Goal: Task Accomplishment & Management: Use online tool/utility

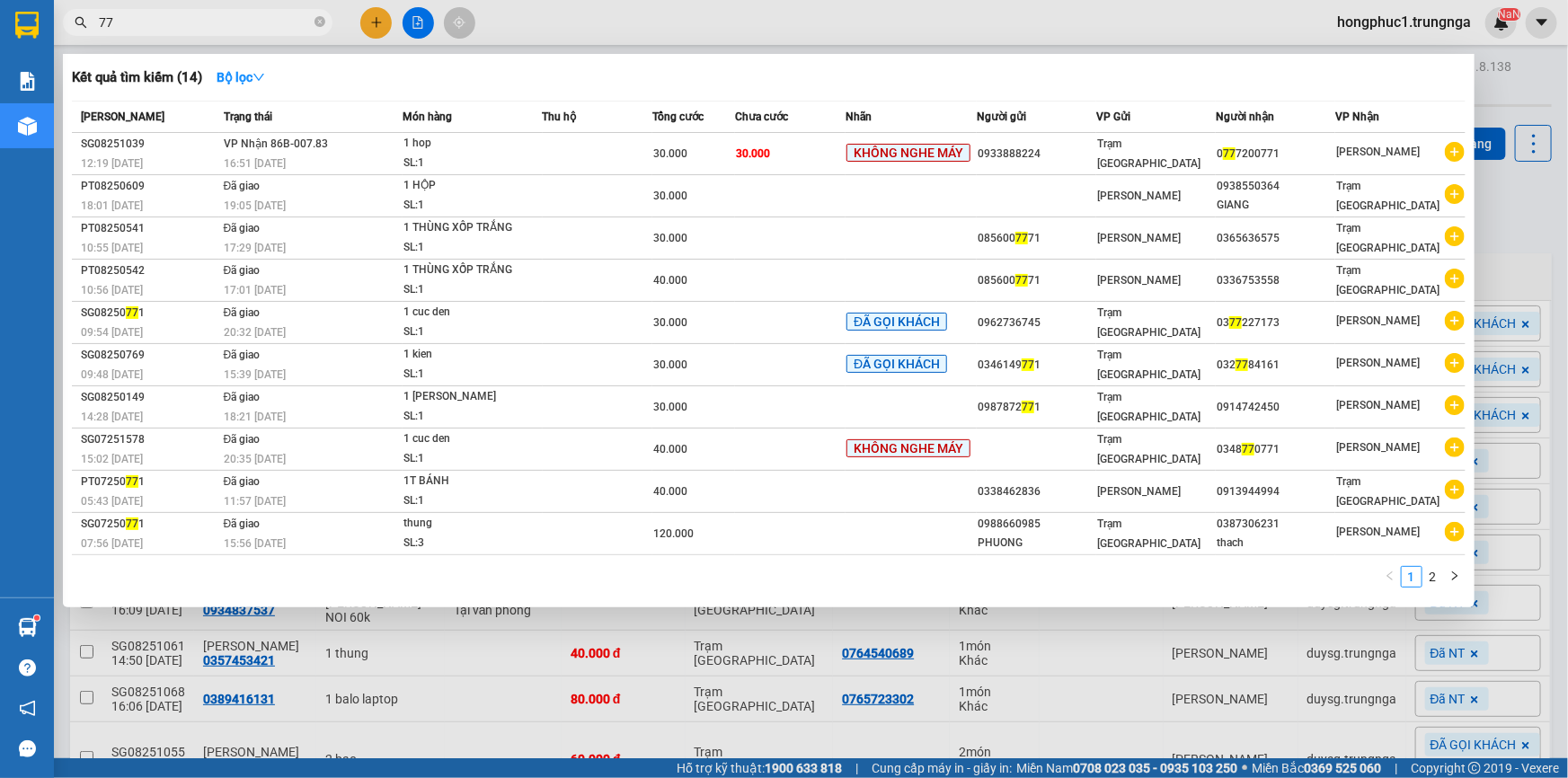
type input "7"
type input "849"
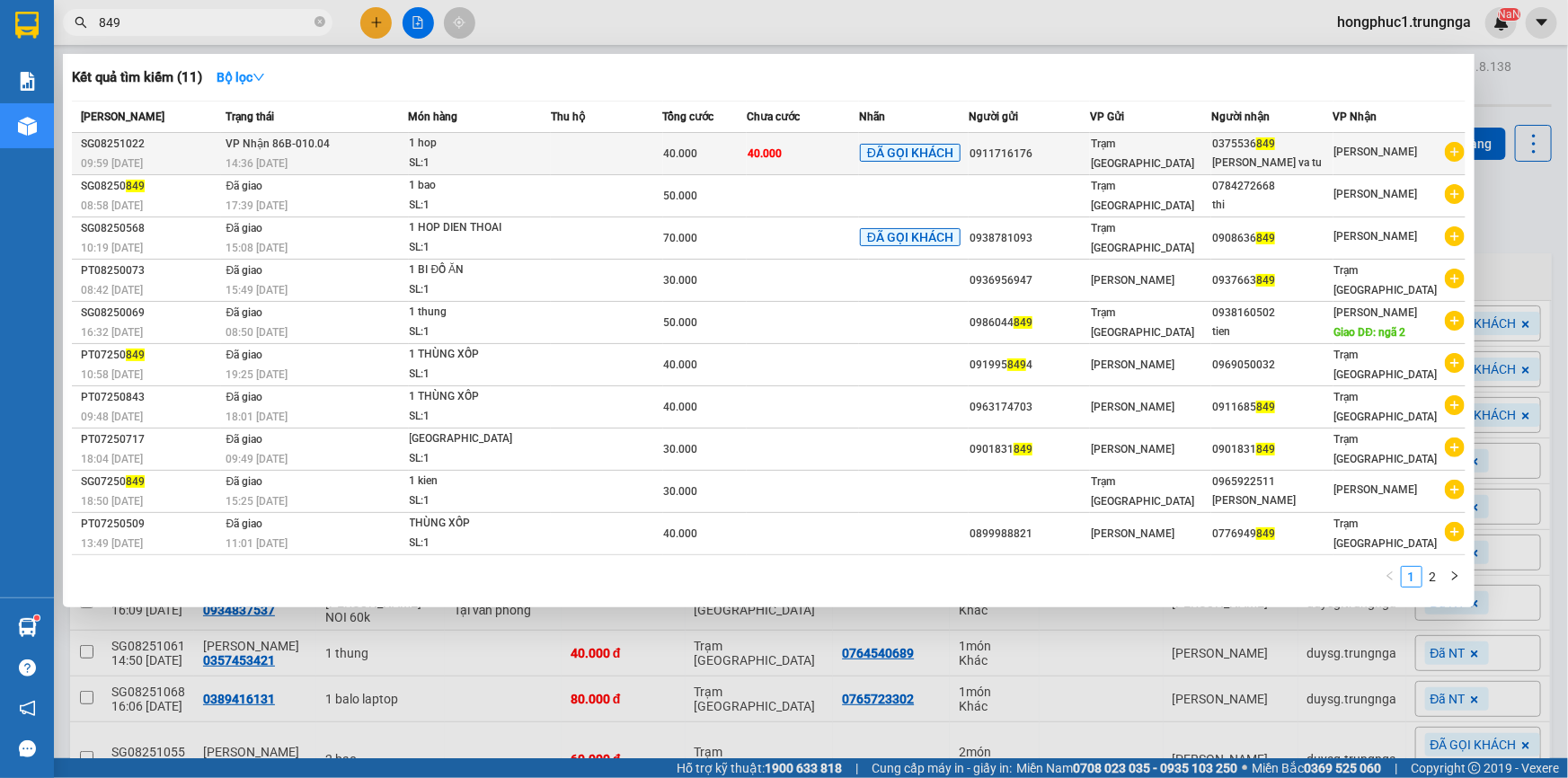
click at [953, 152] on span "ĐÃ GỌI KHÁCH" at bounding box center [910, 153] width 100 height 18
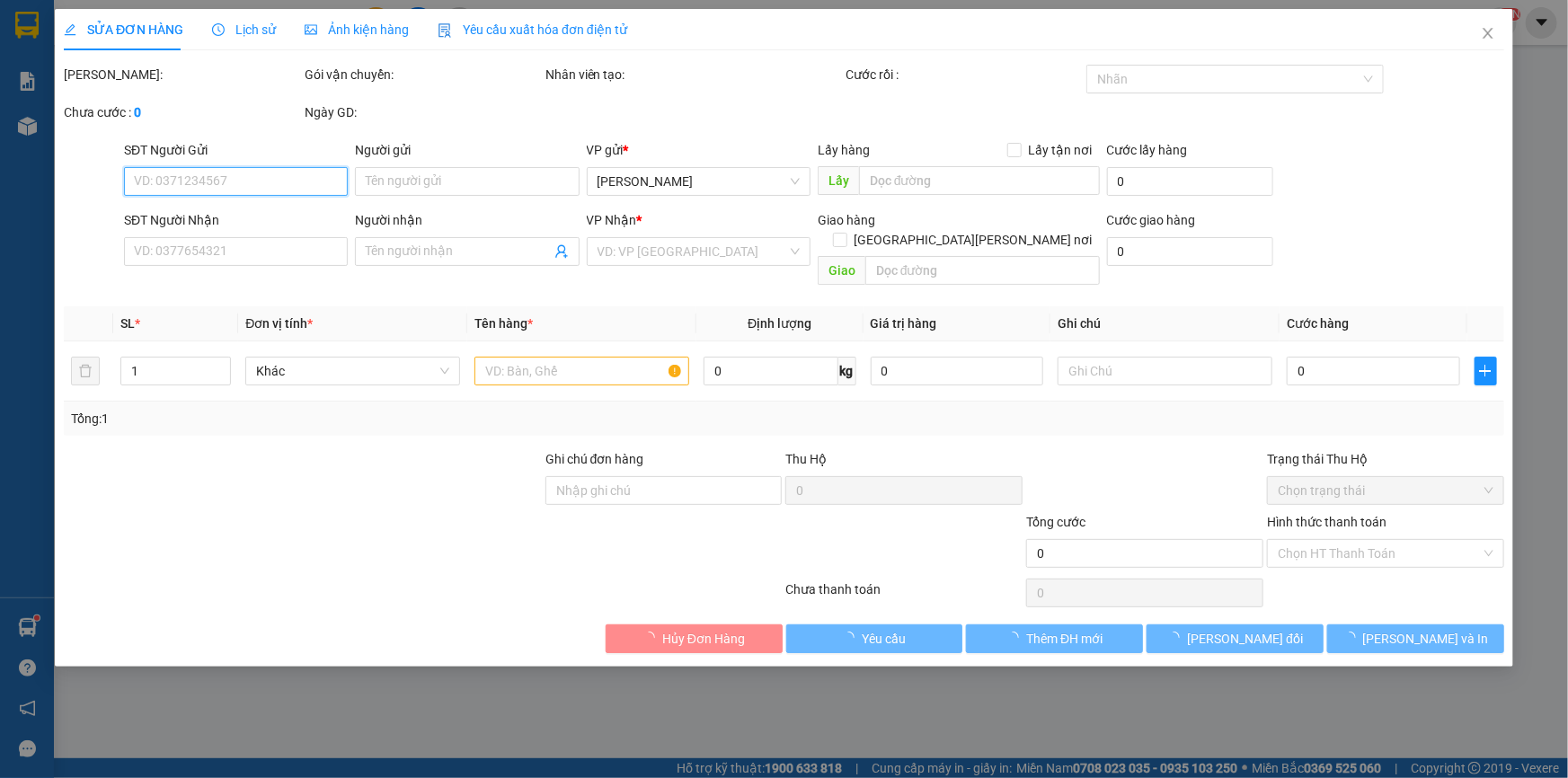
type input "0911716176"
type input "0375536849"
type input "tran va tu"
type input "40.000"
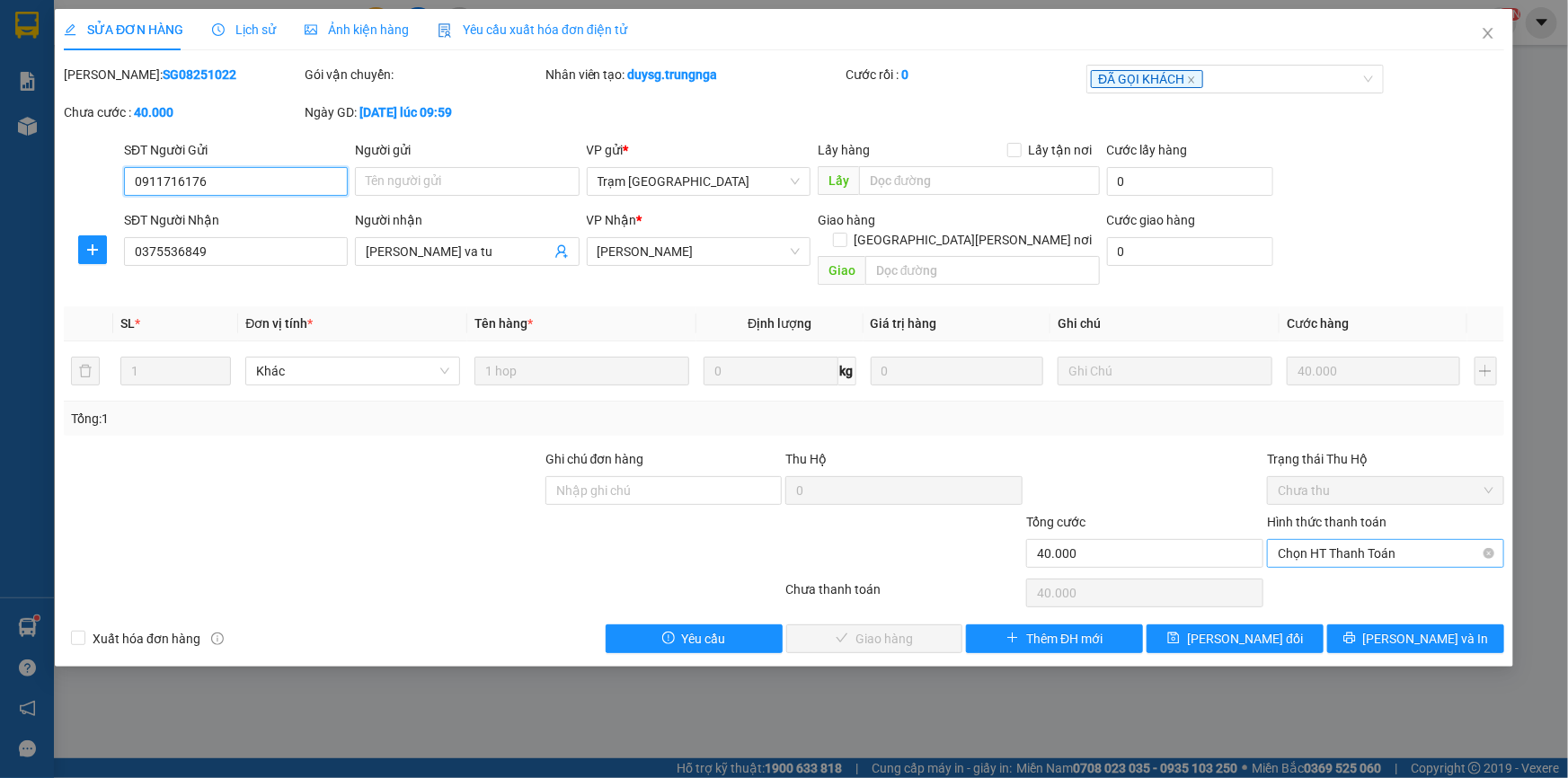
click at [1337, 540] on span "Chọn HT Thanh Toán" at bounding box center [1385, 554] width 216 height 27
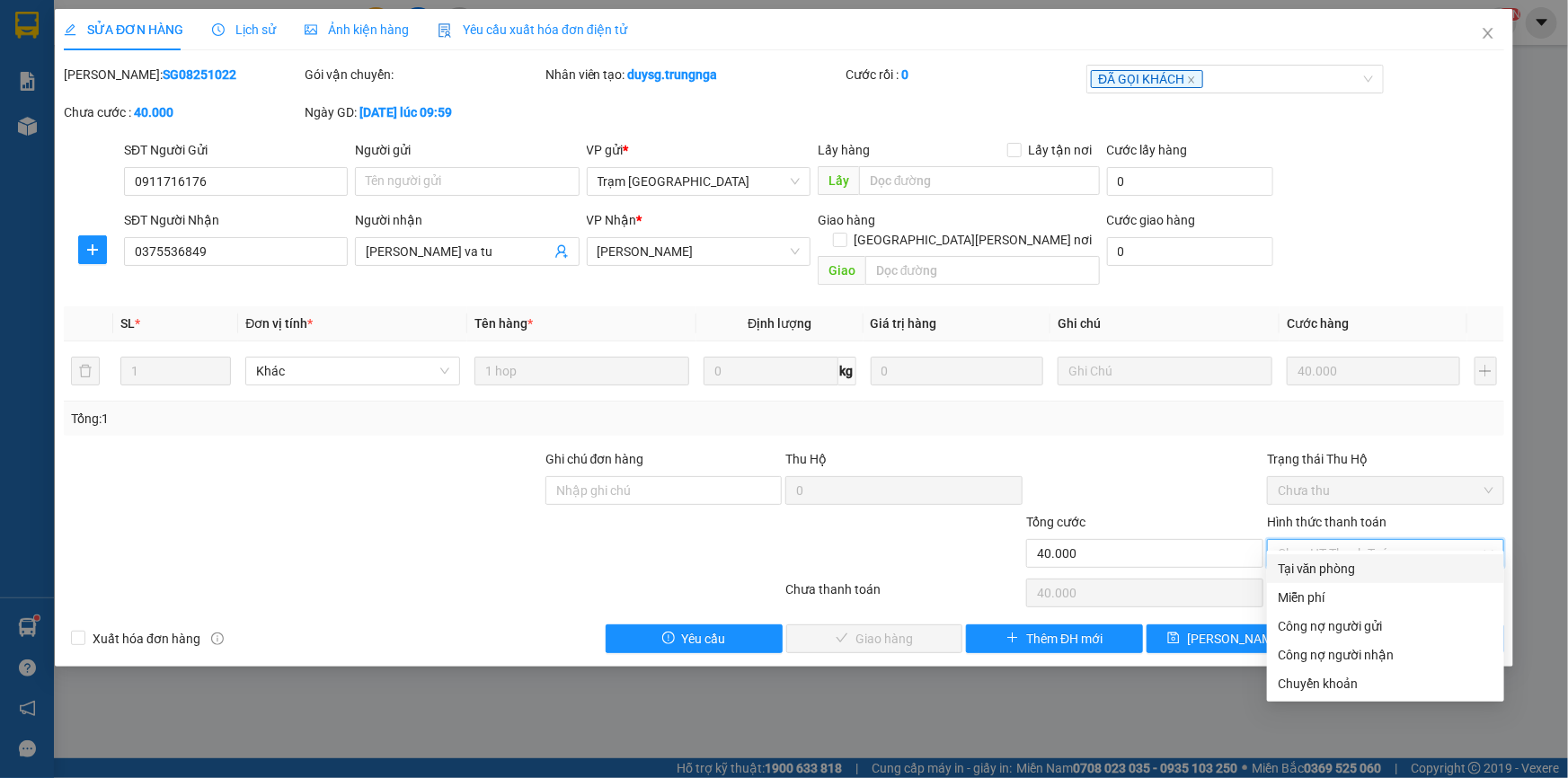
click at [1317, 573] on div "Tại văn phòng" at bounding box center [1385, 568] width 216 height 20
type input "0"
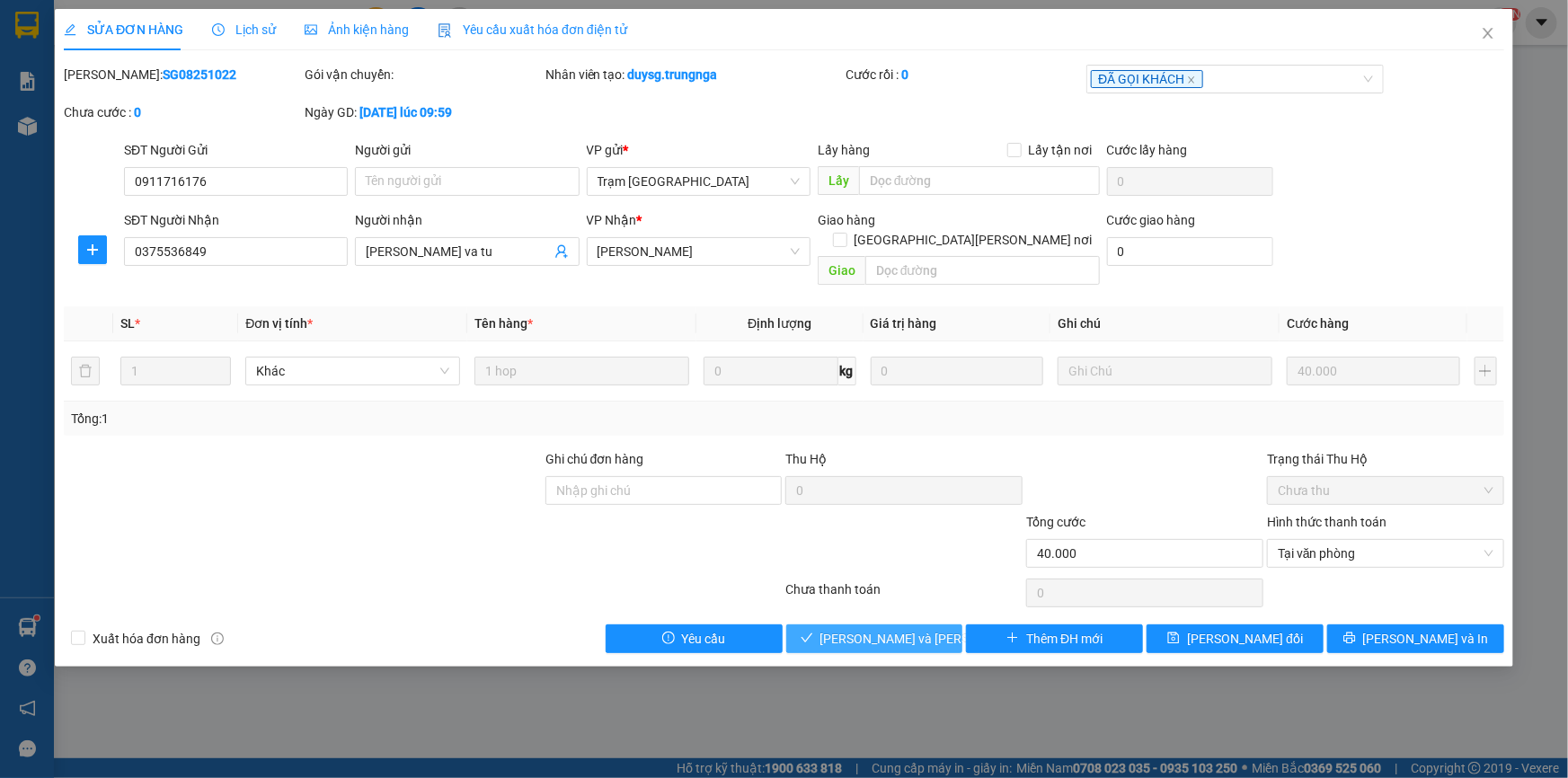
click at [898, 629] on span "Lưu và Giao hàng" at bounding box center [941, 639] width 242 height 20
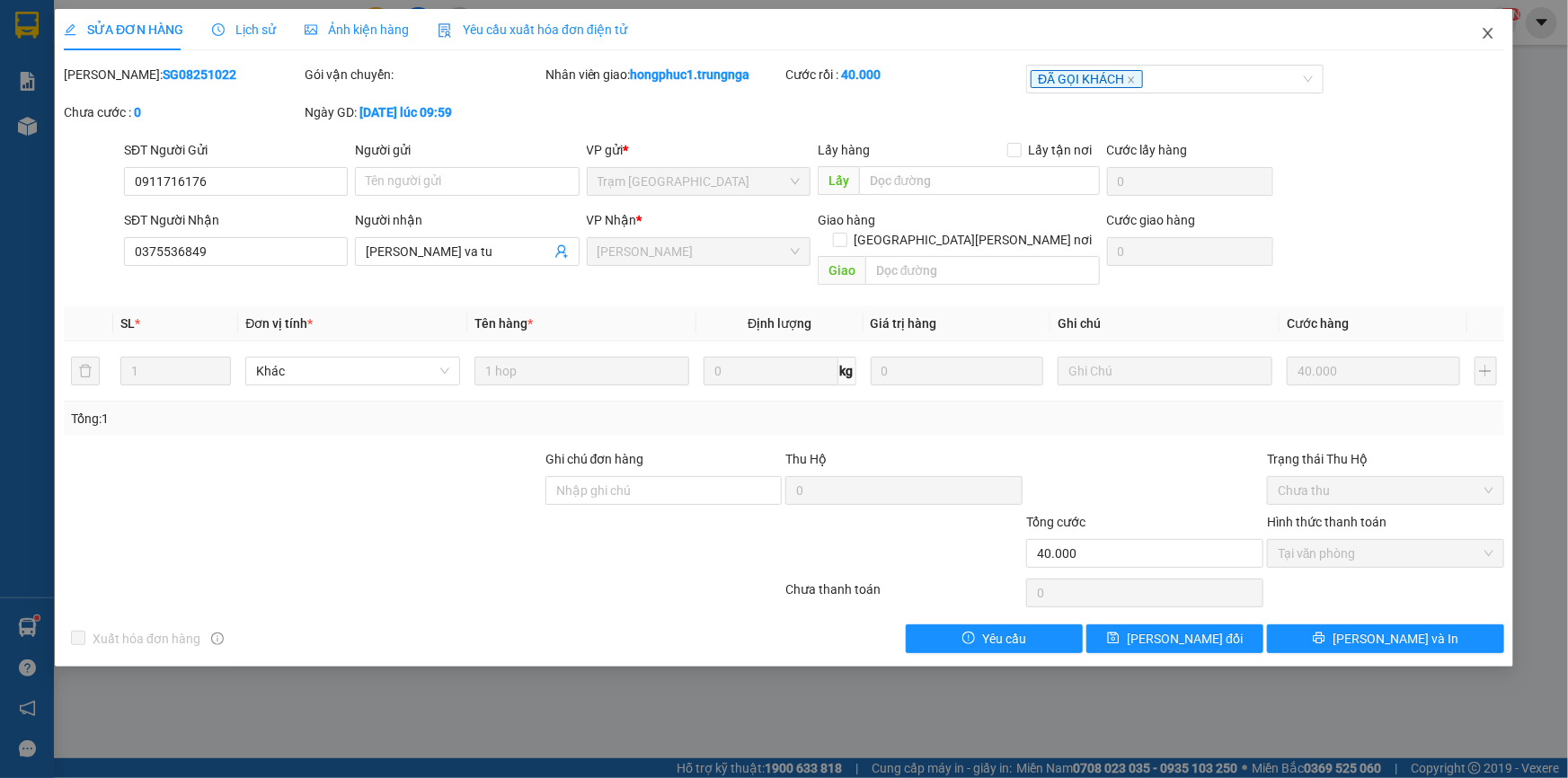
click at [1491, 36] on icon "close" at bounding box center [1488, 34] width 15 height 15
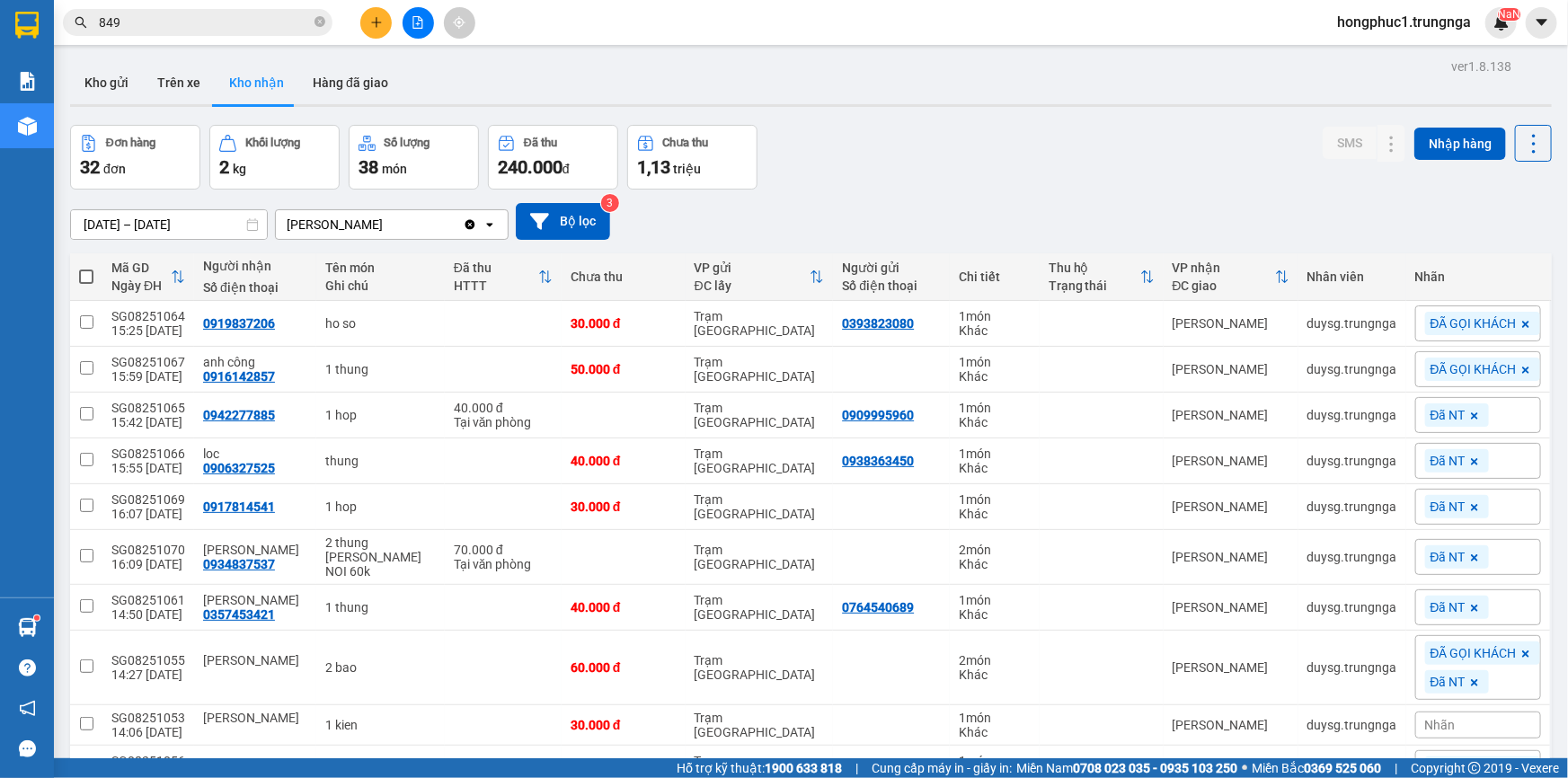
click at [1021, 220] on div "10/08/2025 – 12/08/2025 Press the down arrow key to interact with the calendar …" at bounding box center [811, 221] width 1481 height 36
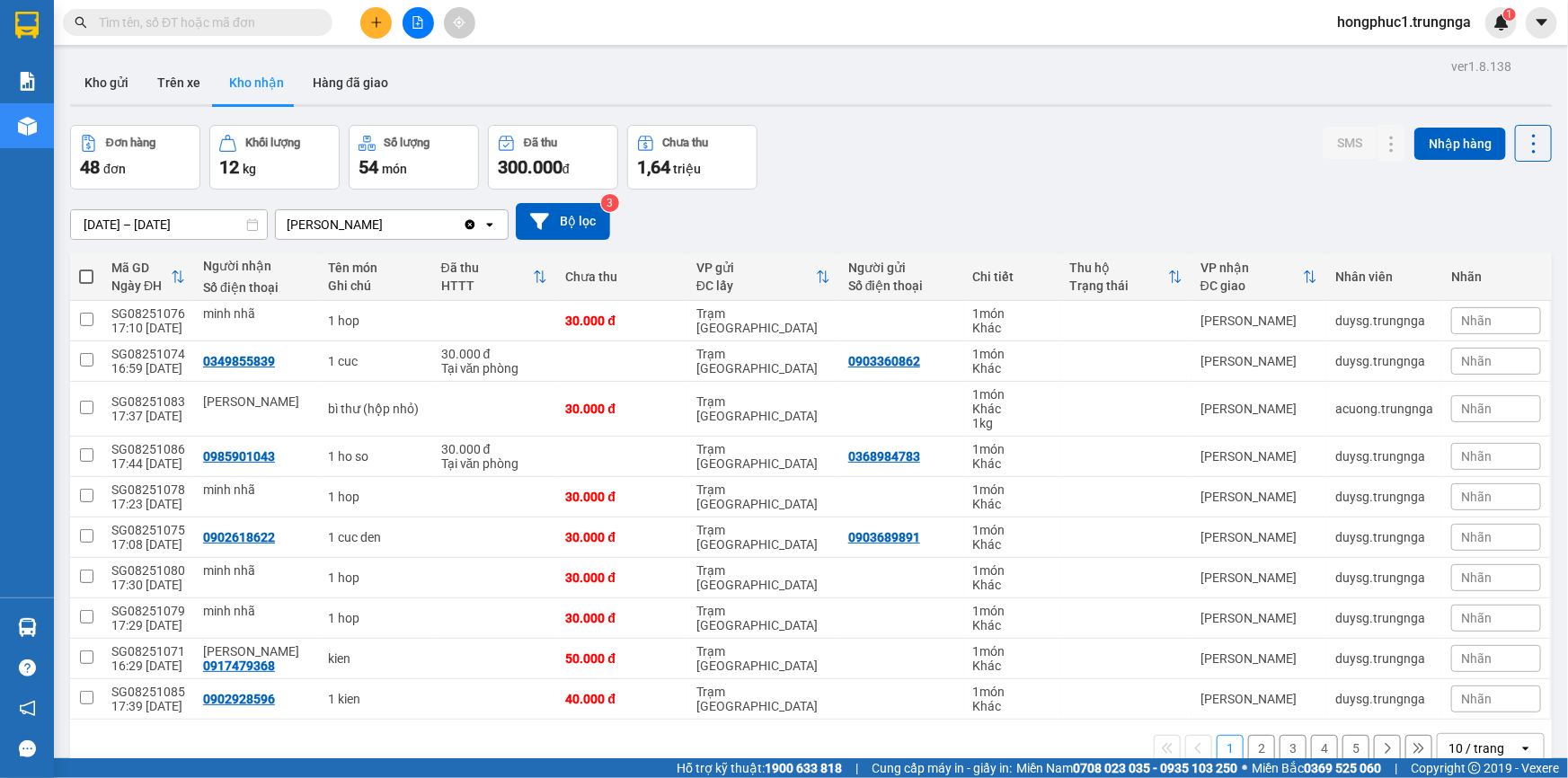
click at [1250, 743] on button "2" at bounding box center [1262, 749] width 27 height 27
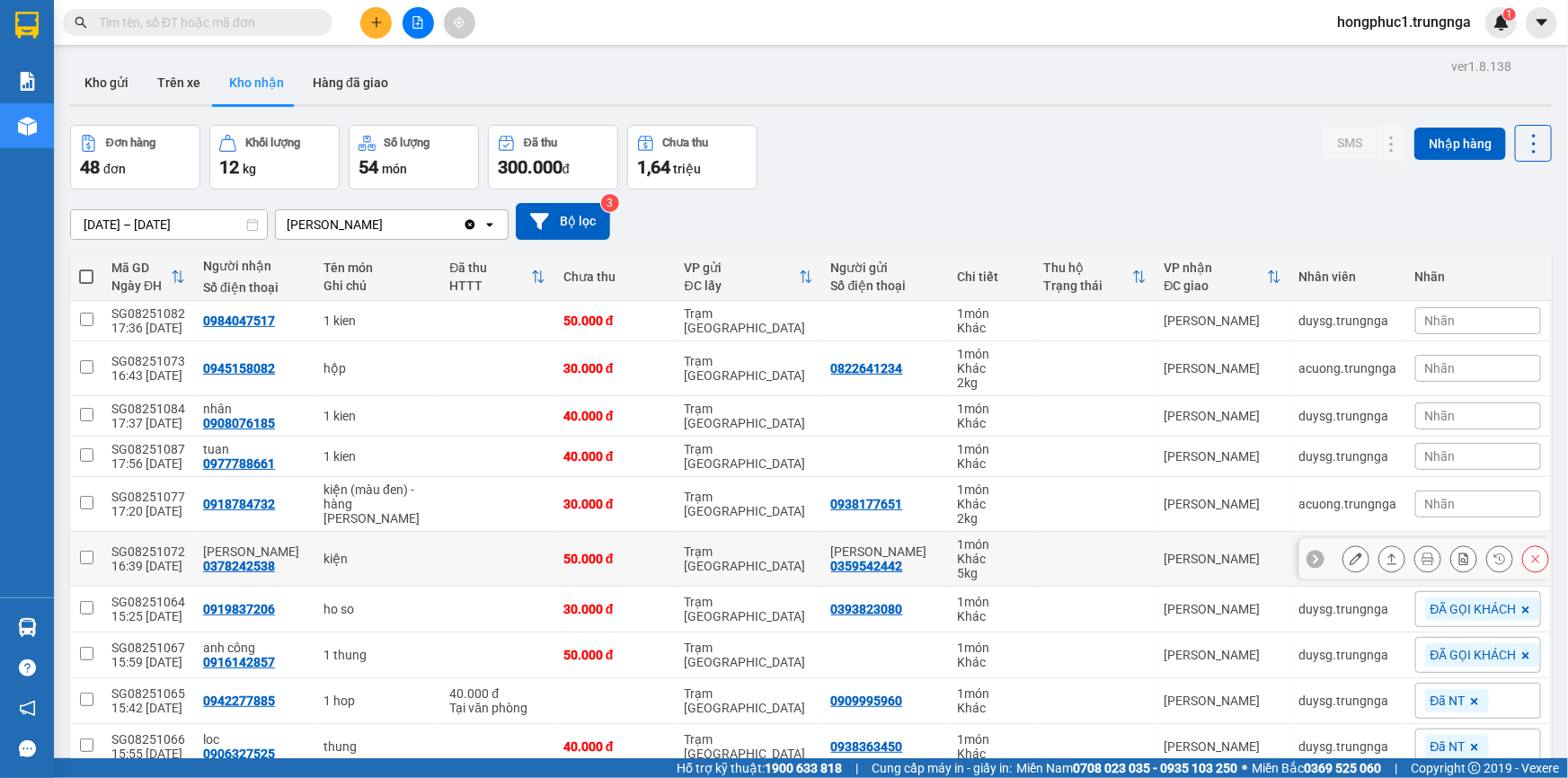
click at [1309, 560] on icon at bounding box center [1316, 558] width 13 height 13
click at [1425, 559] on span "Nhãn" at bounding box center [1440, 558] width 31 height 15
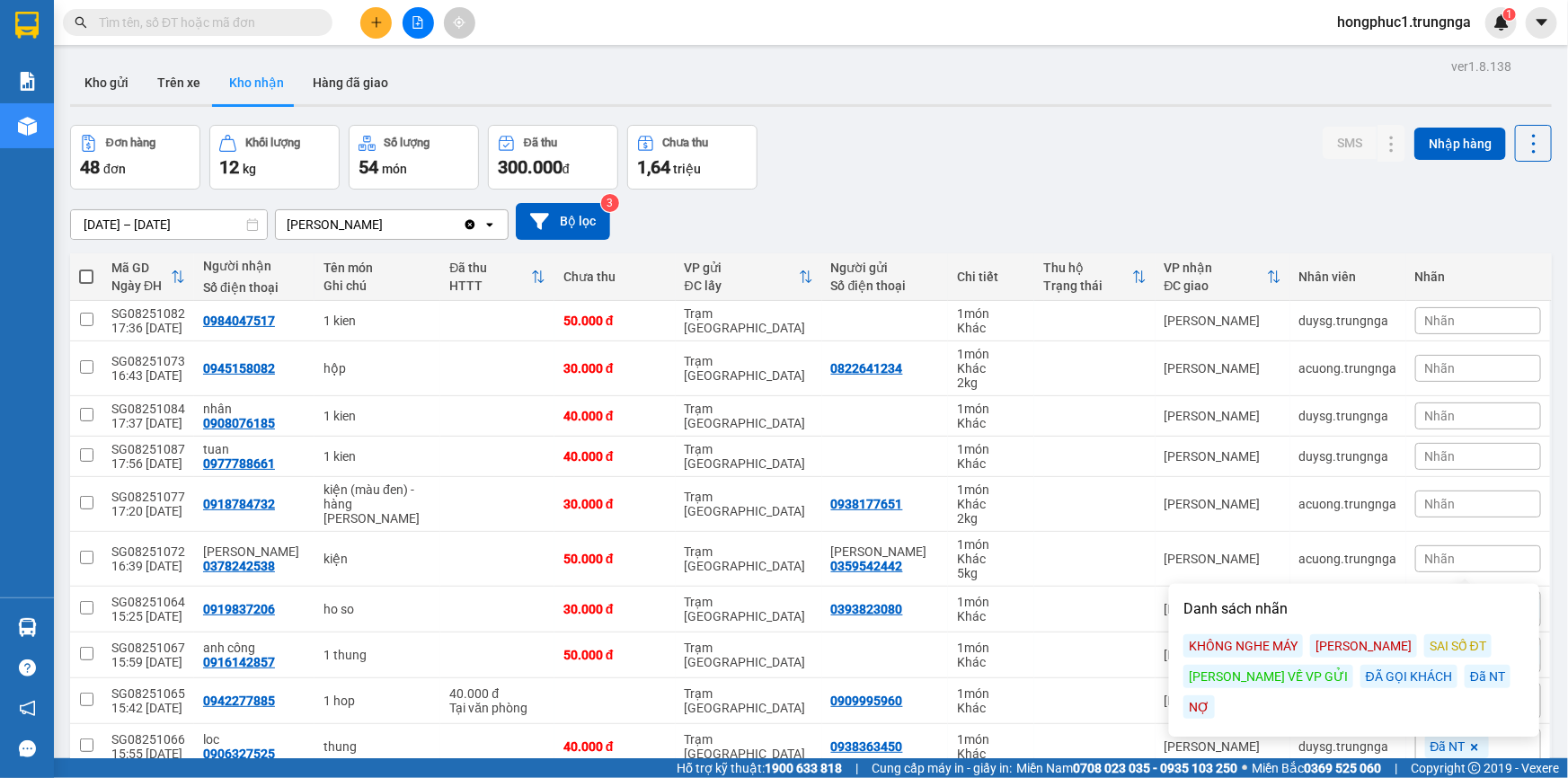
click at [1366, 677] on div "ĐÃ GỌI KHÁCH" at bounding box center [1409, 677] width 97 height 24
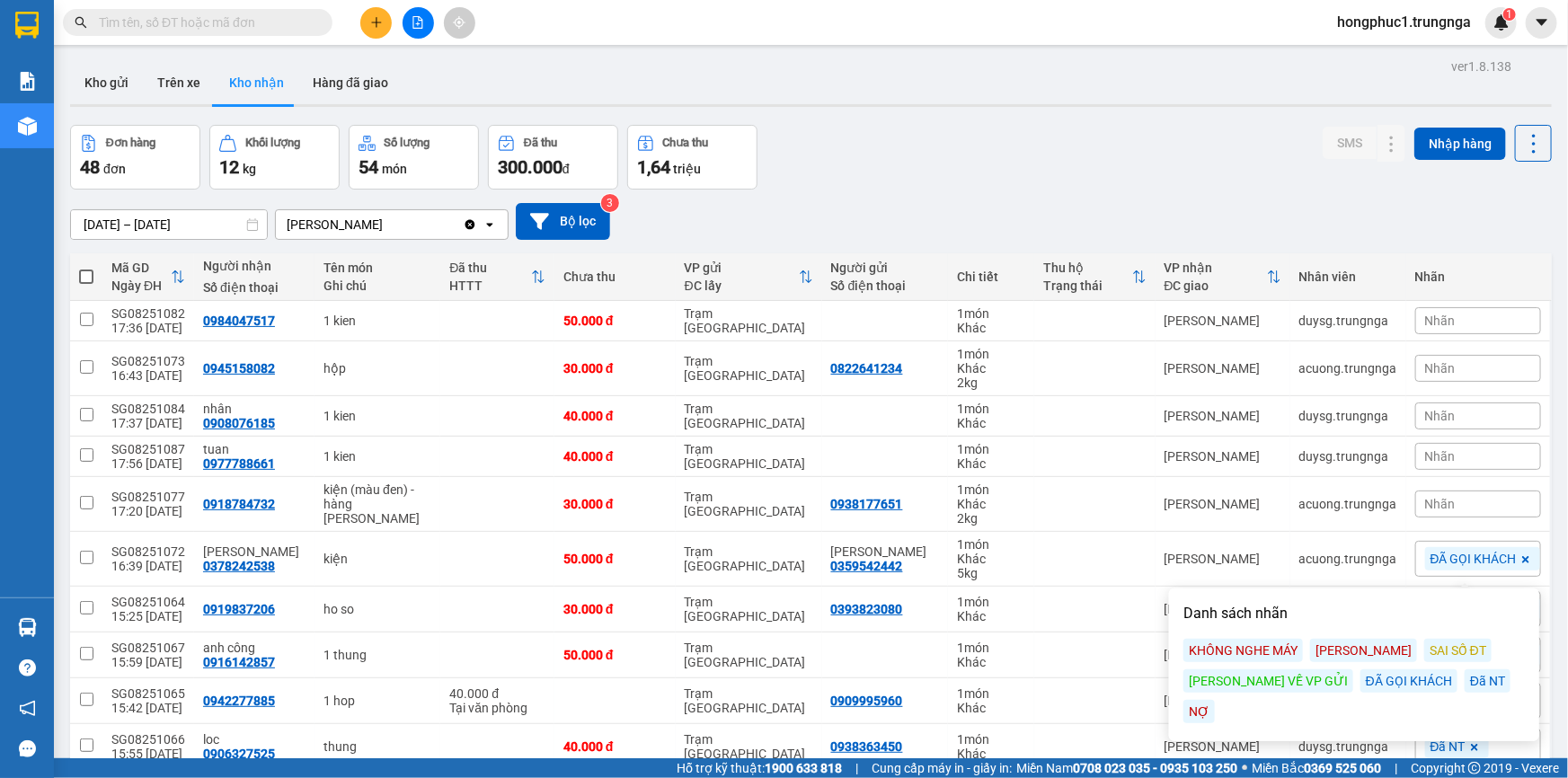
click at [1175, 189] on div "10/08/2025 – 12/08/2025 Press the down arrow key to interact with the calendar …" at bounding box center [811, 221] width 1481 height 64
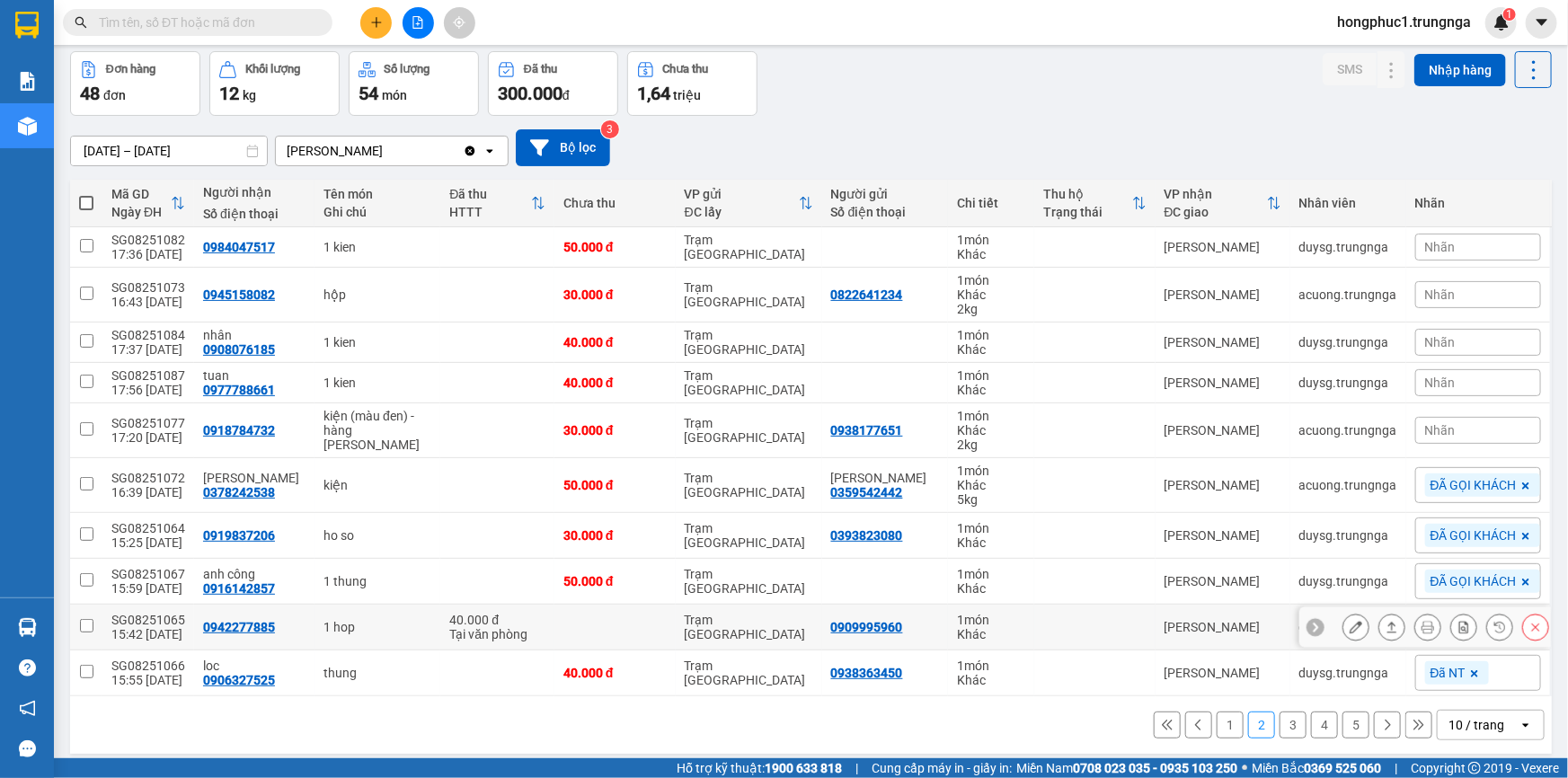
scroll to position [83, 0]
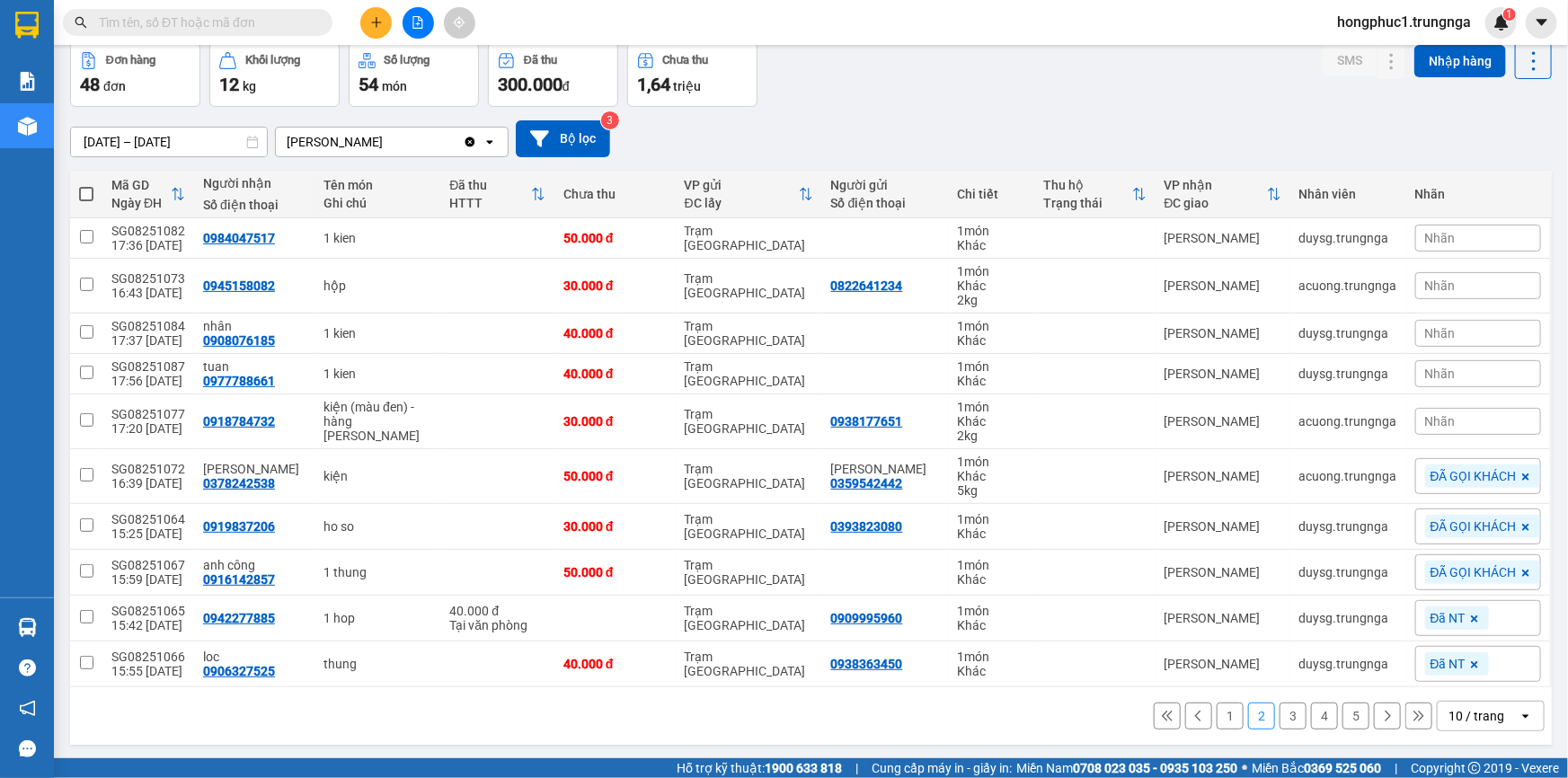
click at [1161, 711] on icon at bounding box center [1167, 716] width 13 height 13
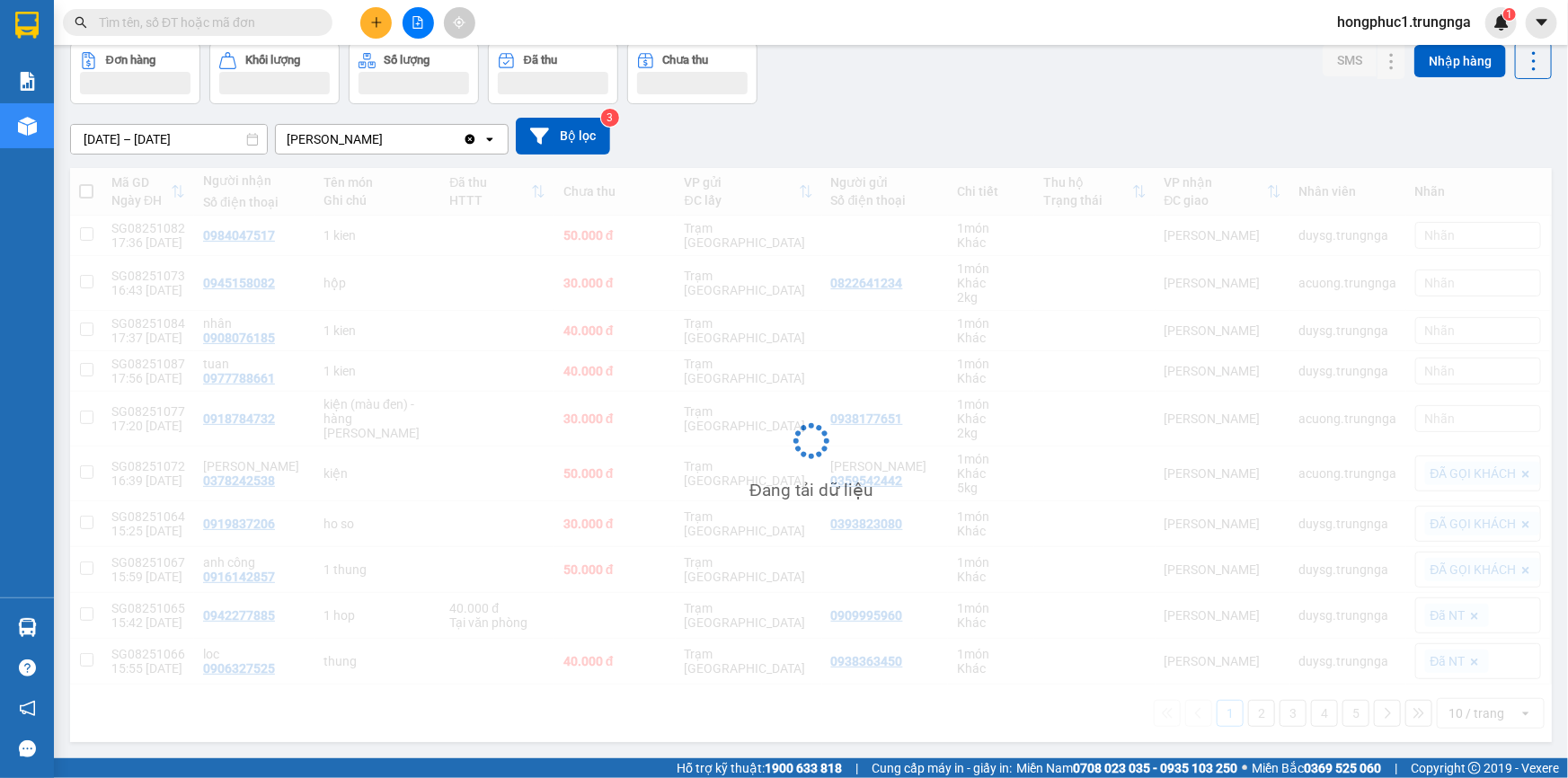
scroll to position [82, 0]
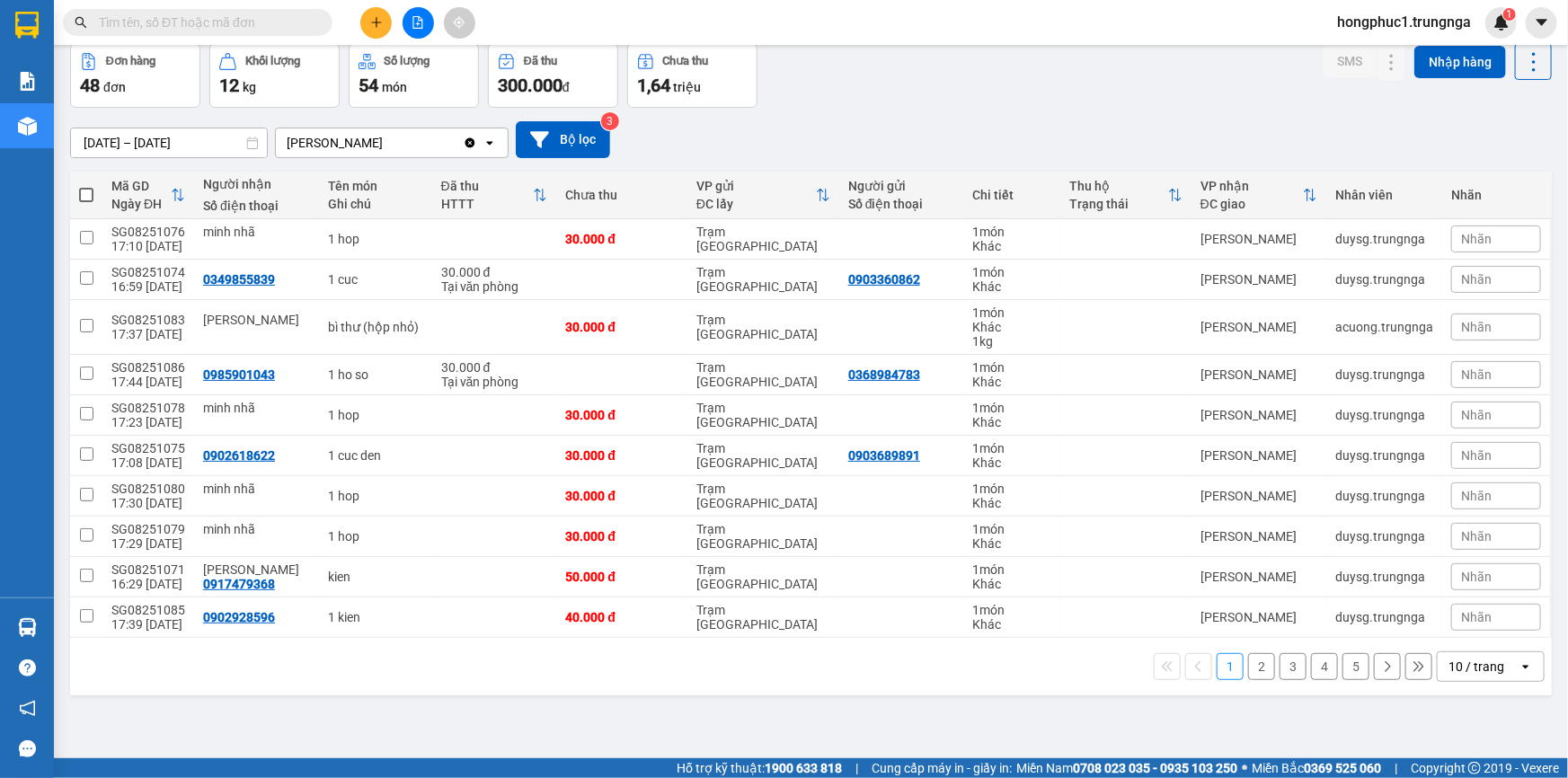
click at [275, 18] on input "text" at bounding box center [204, 23] width 212 height 20
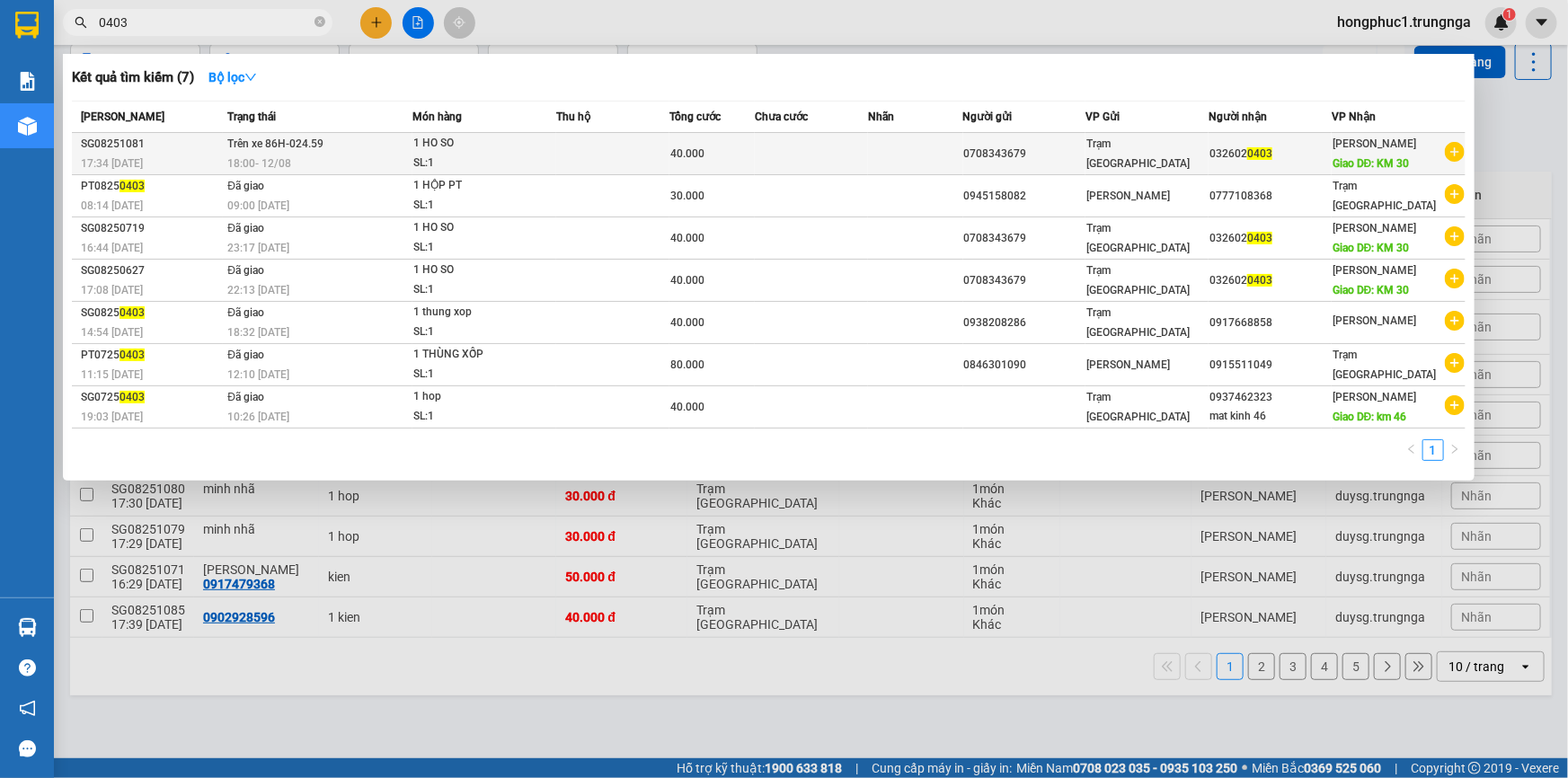
type input "0403"
click at [1329, 155] on div "032602 0403" at bounding box center [1269, 154] width 121 height 19
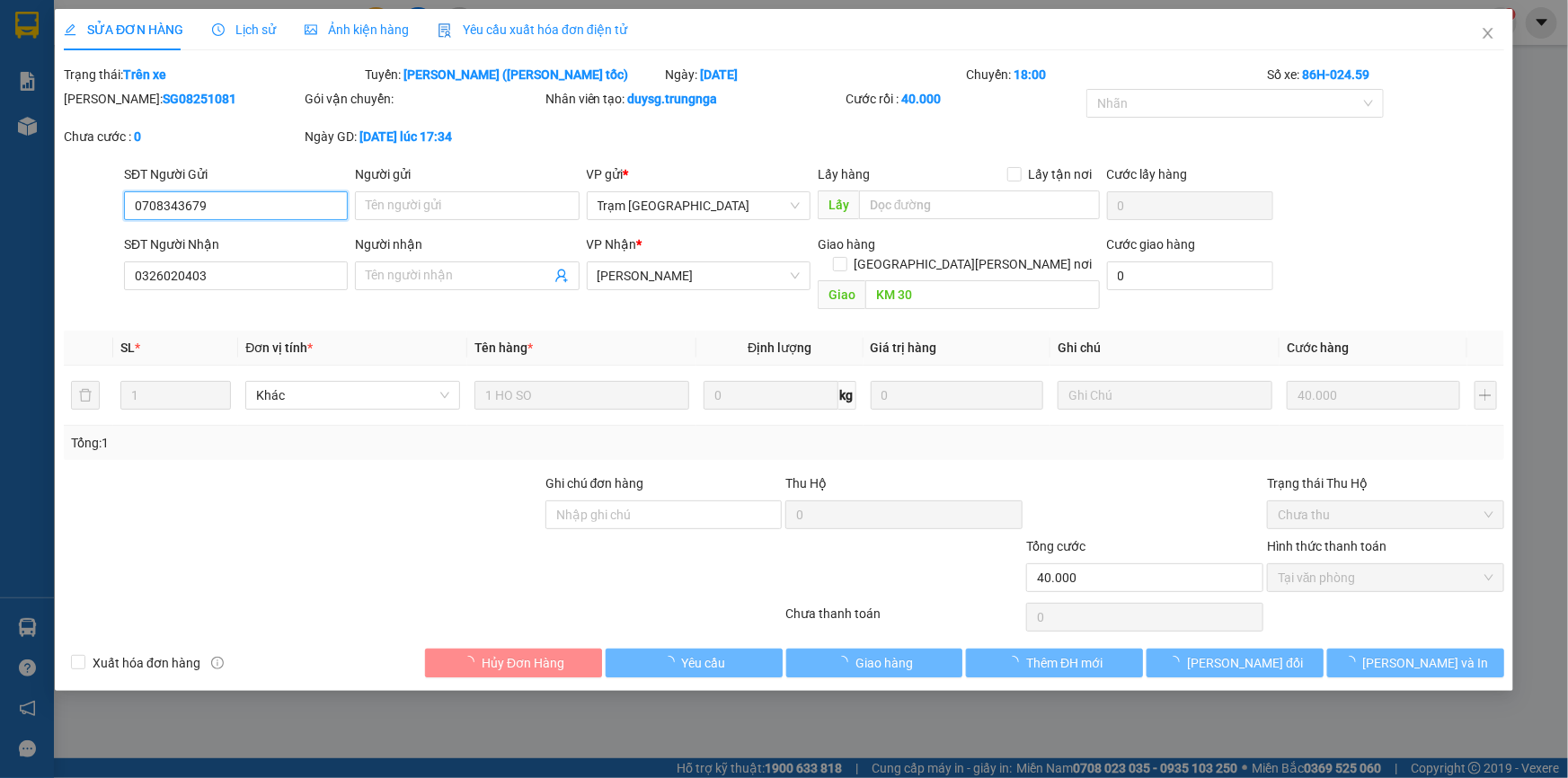
type input "0708343679"
type input "0326020403"
type input "KM 30"
type input "40.000"
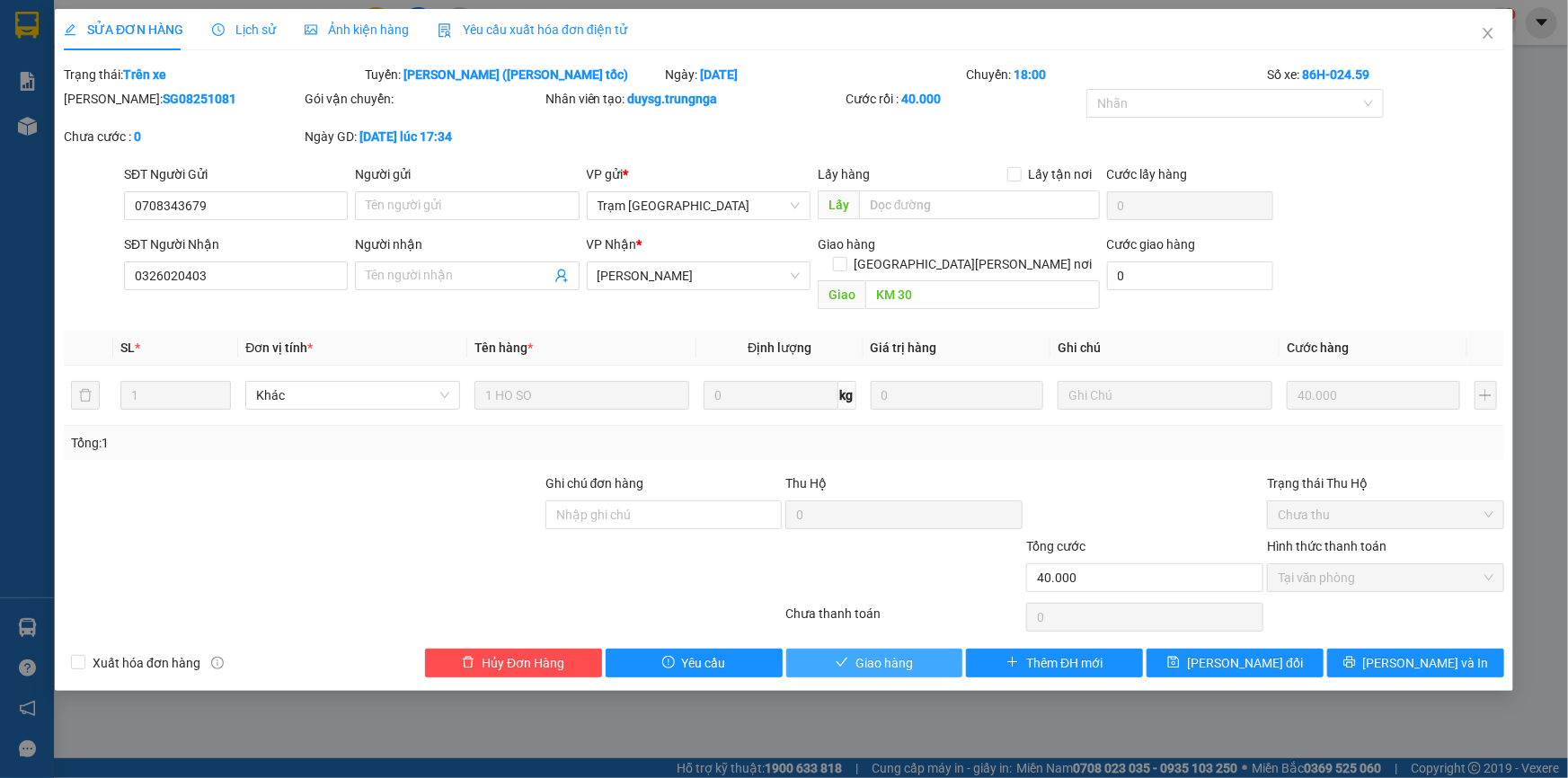
click at [883, 653] on span "Giao hàng" at bounding box center [884, 663] width 57 height 20
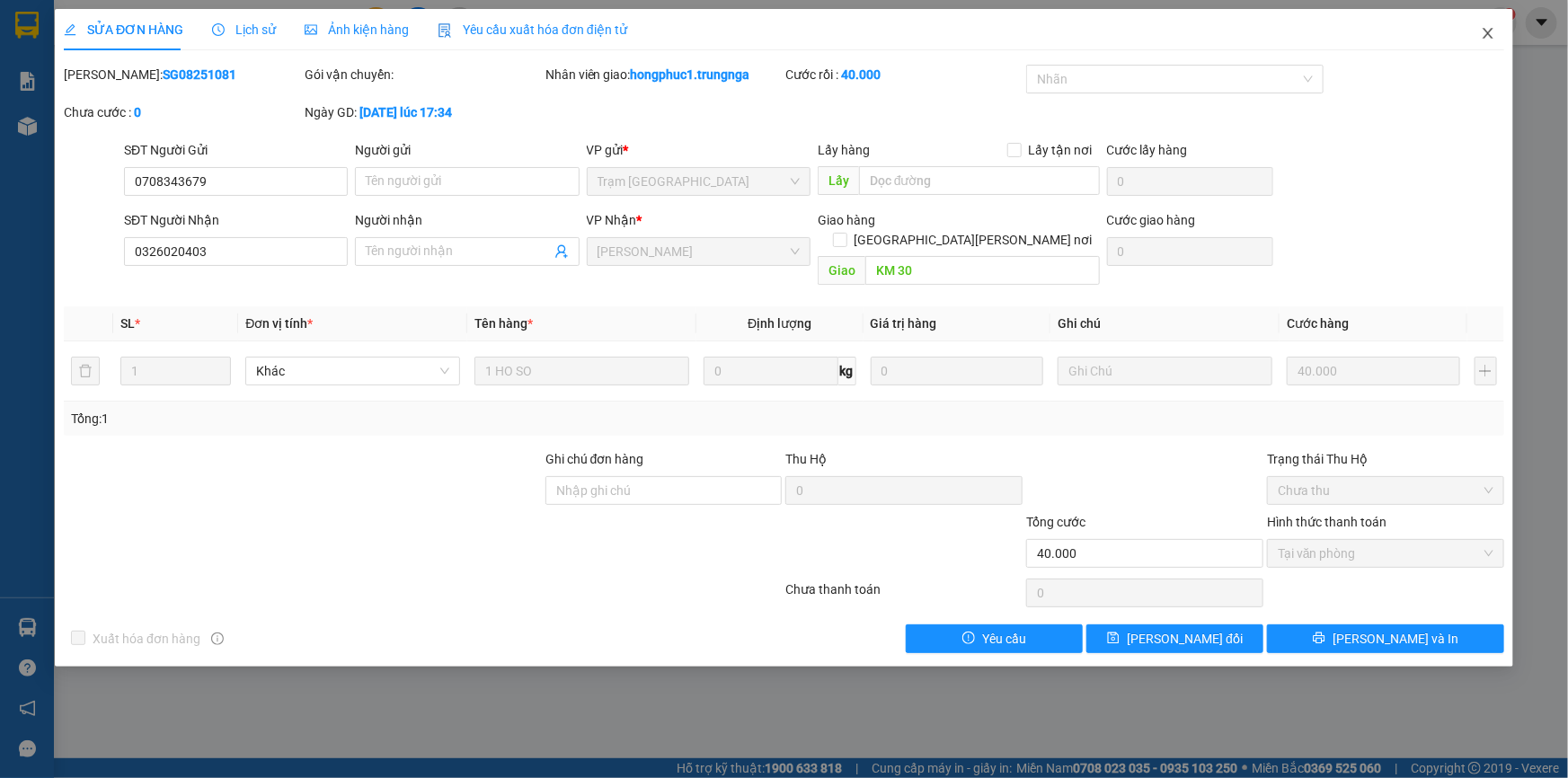
click at [1486, 36] on icon "close" at bounding box center [1487, 34] width 10 height 11
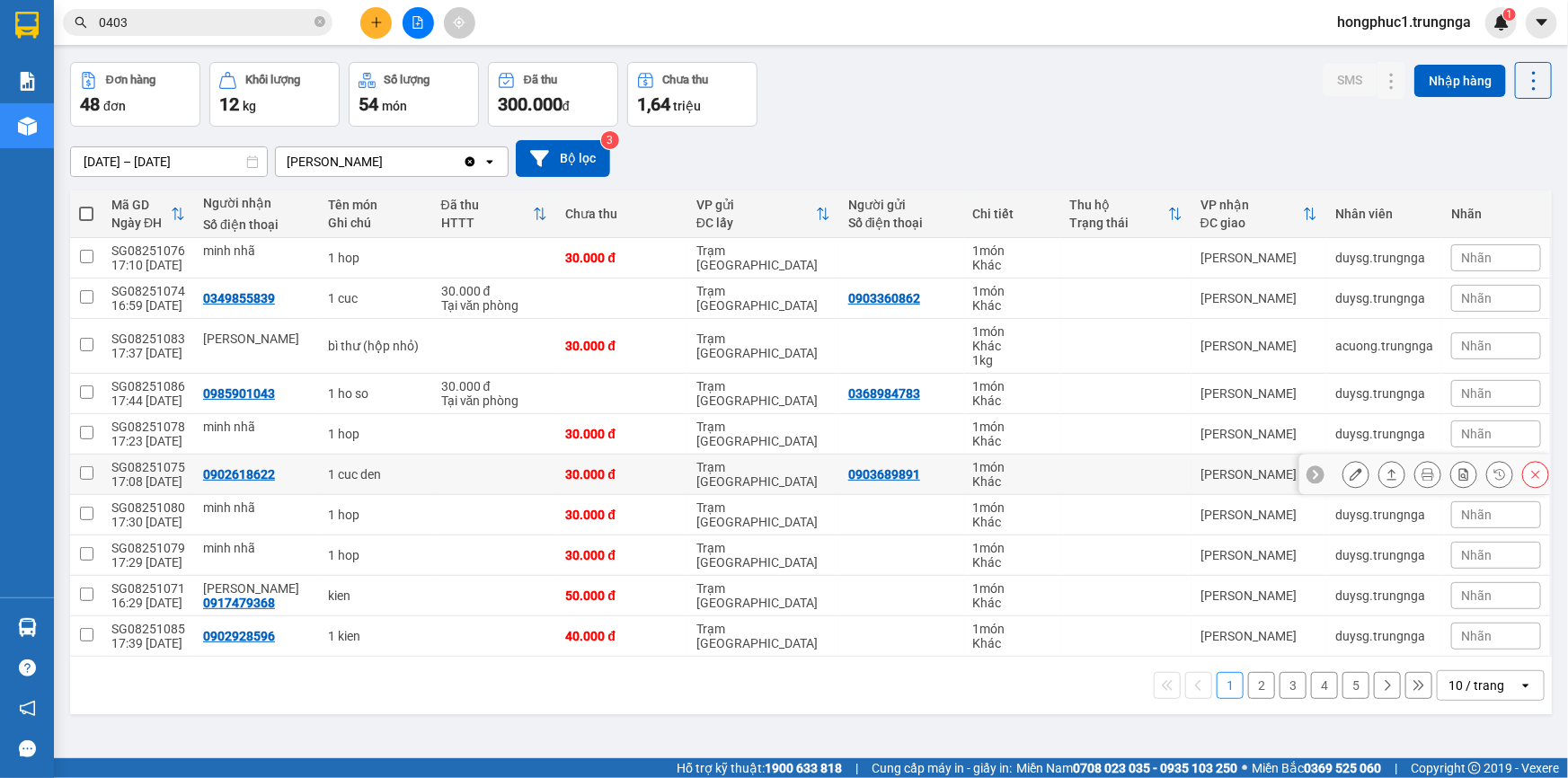
scroll to position [82, 0]
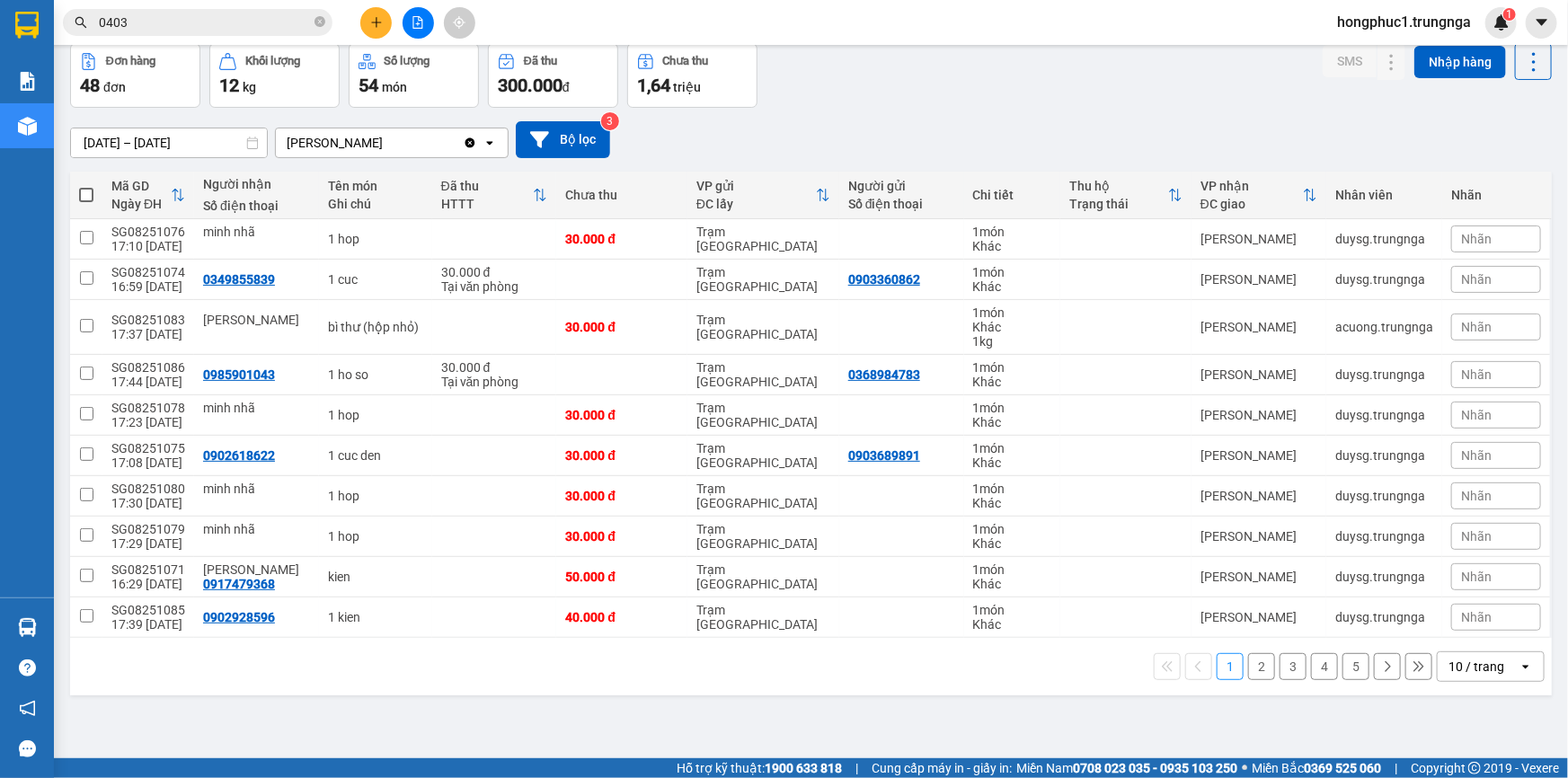
click at [1248, 664] on button "2" at bounding box center [1262, 667] width 27 height 27
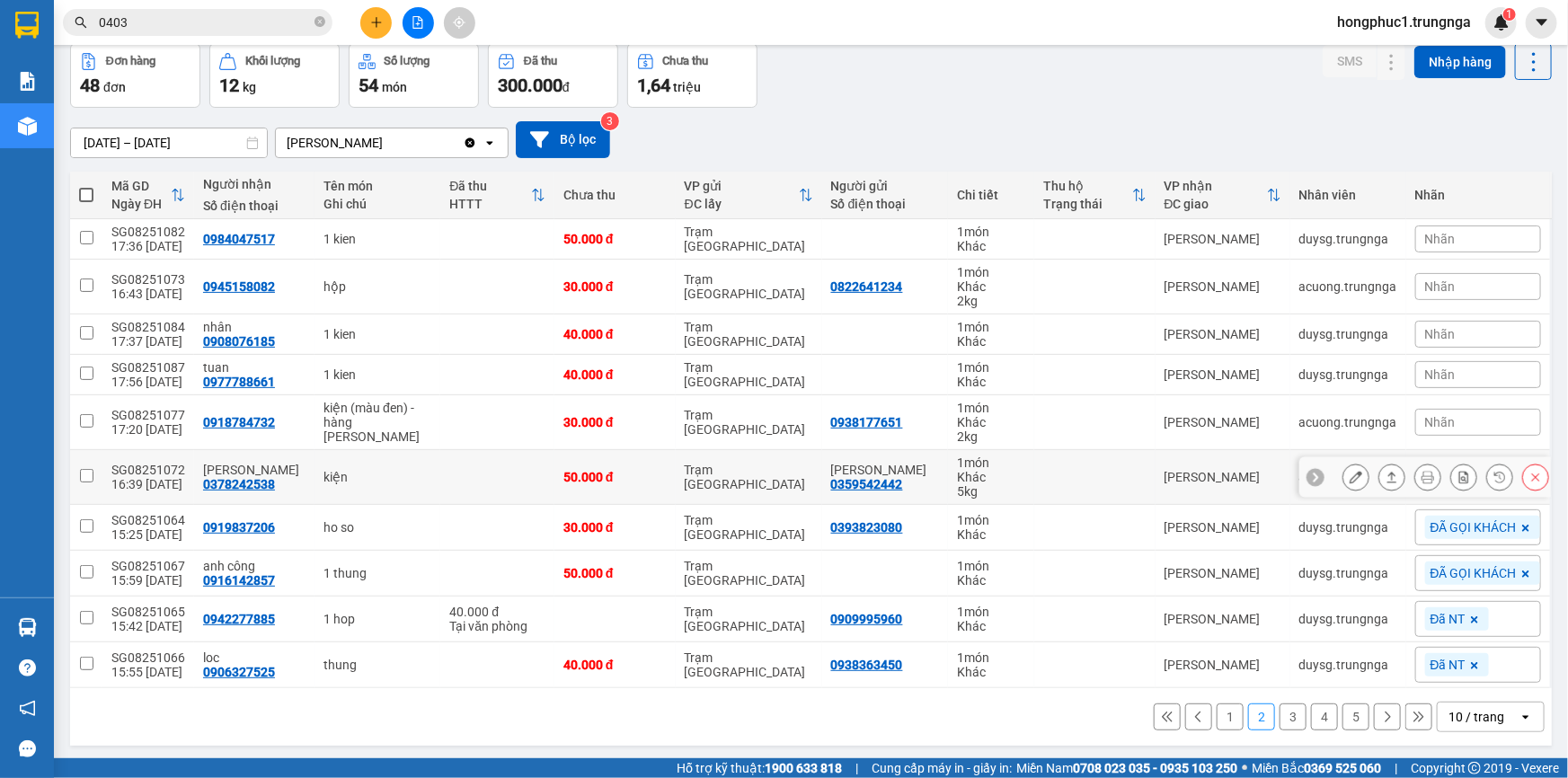
click at [1309, 478] on icon at bounding box center [1316, 477] width 13 height 13
click at [1457, 478] on span "ĐÃ GỌI KHÁCH" at bounding box center [1473, 477] width 87 height 16
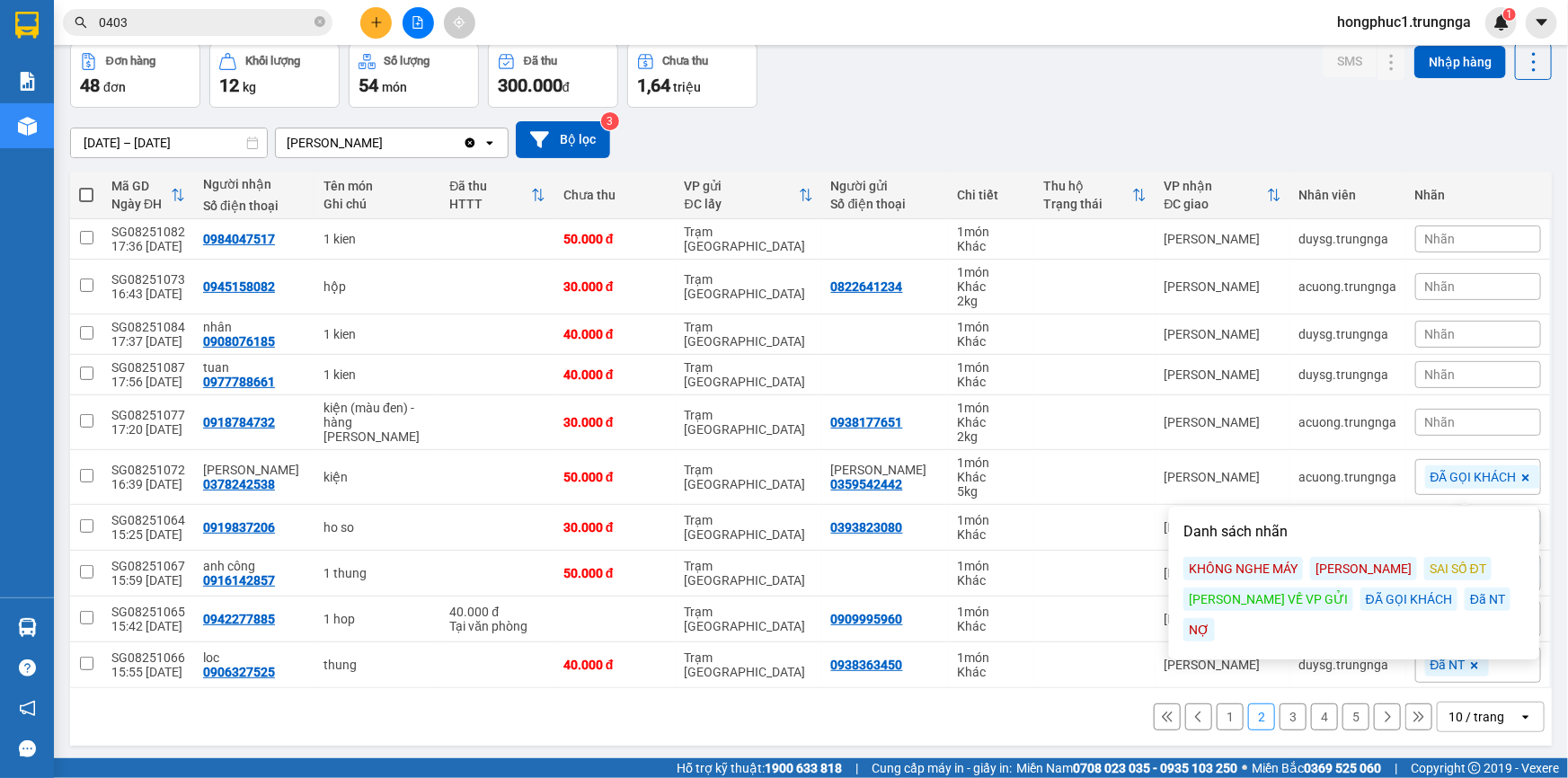
click at [1266, 569] on div "KHÔNG NGHE MÁY" at bounding box center [1243, 568] width 119 height 24
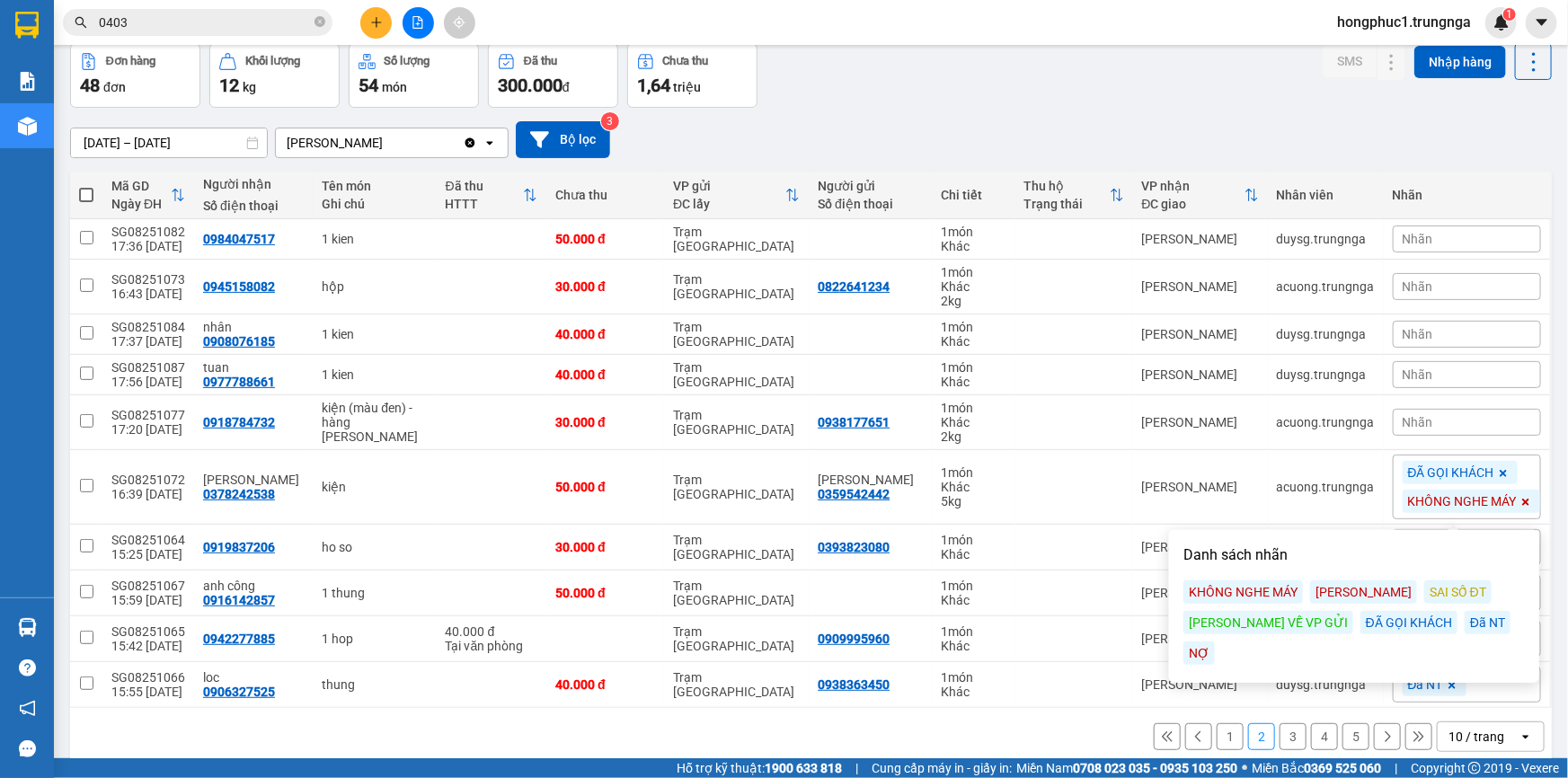
click at [1500, 472] on icon at bounding box center [1503, 474] width 7 height 7
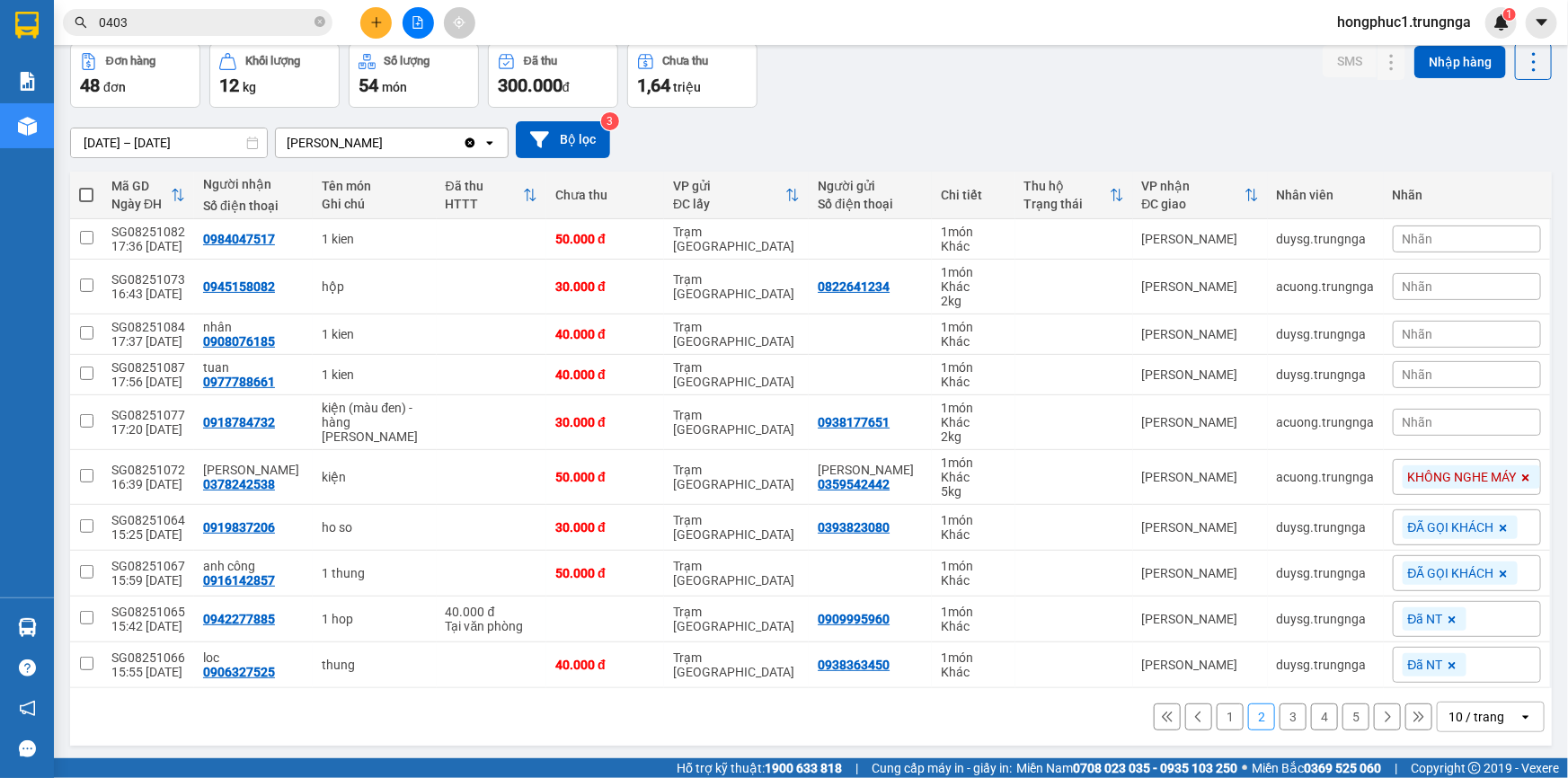
click at [979, 101] on div "Đơn hàng 48 đơn Khối lượng 12 kg Số lượng 54 món Đã thu 300.000 đ Chưa thu 1,64…" at bounding box center [811, 75] width 1481 height 65
click at [935, 133] on div "10/08/2025 – 12/08/2025 Press the down arrow key to interact with the calendar …" at bounding box center [811, 139] width 1481 height 36
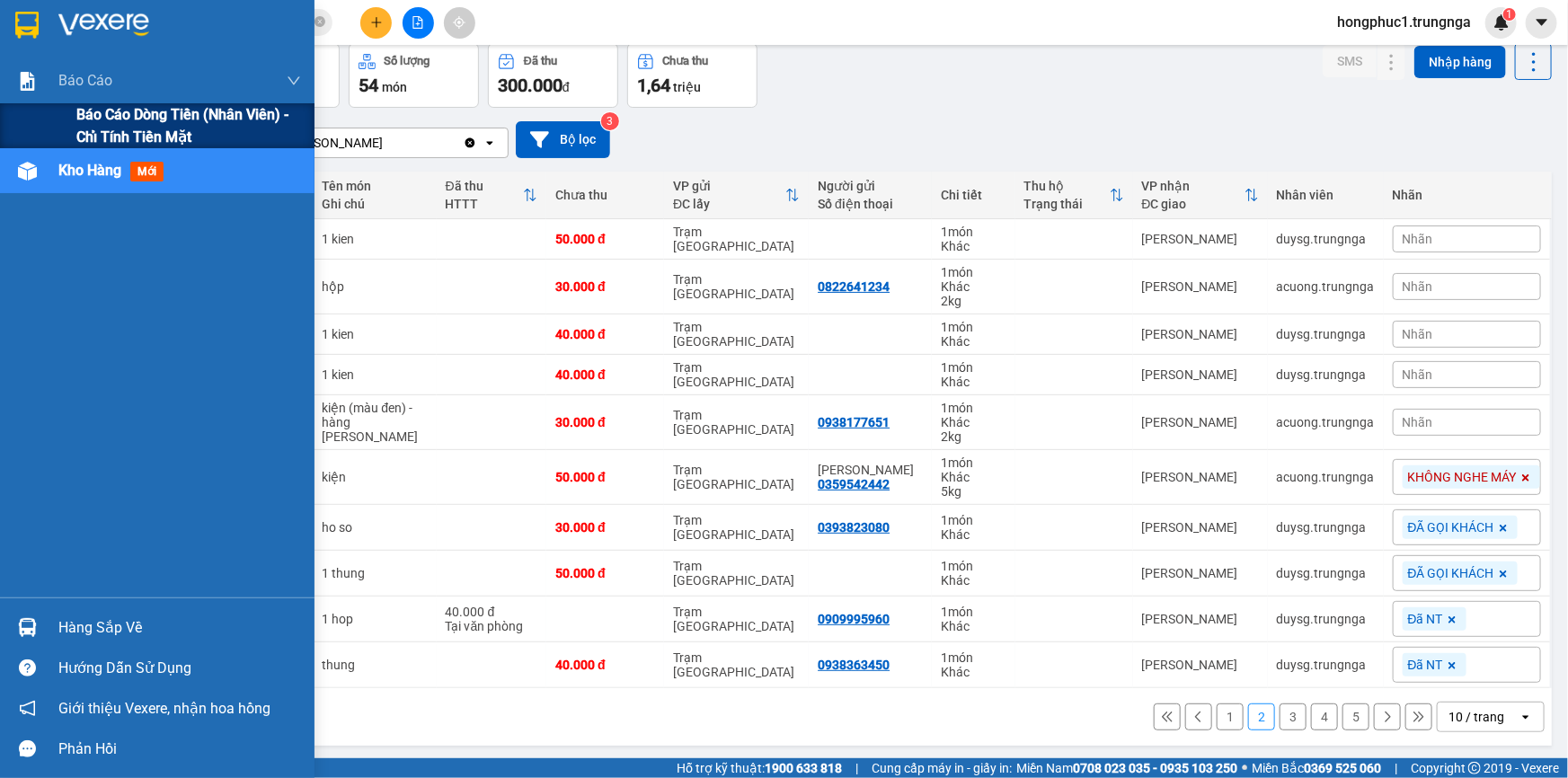
click at [105, 118] on span "Báo cáo dòng tiền (nhân viên) - chỉ tính tiền mặt" at bounding box center [189, 125] width 225 height 45
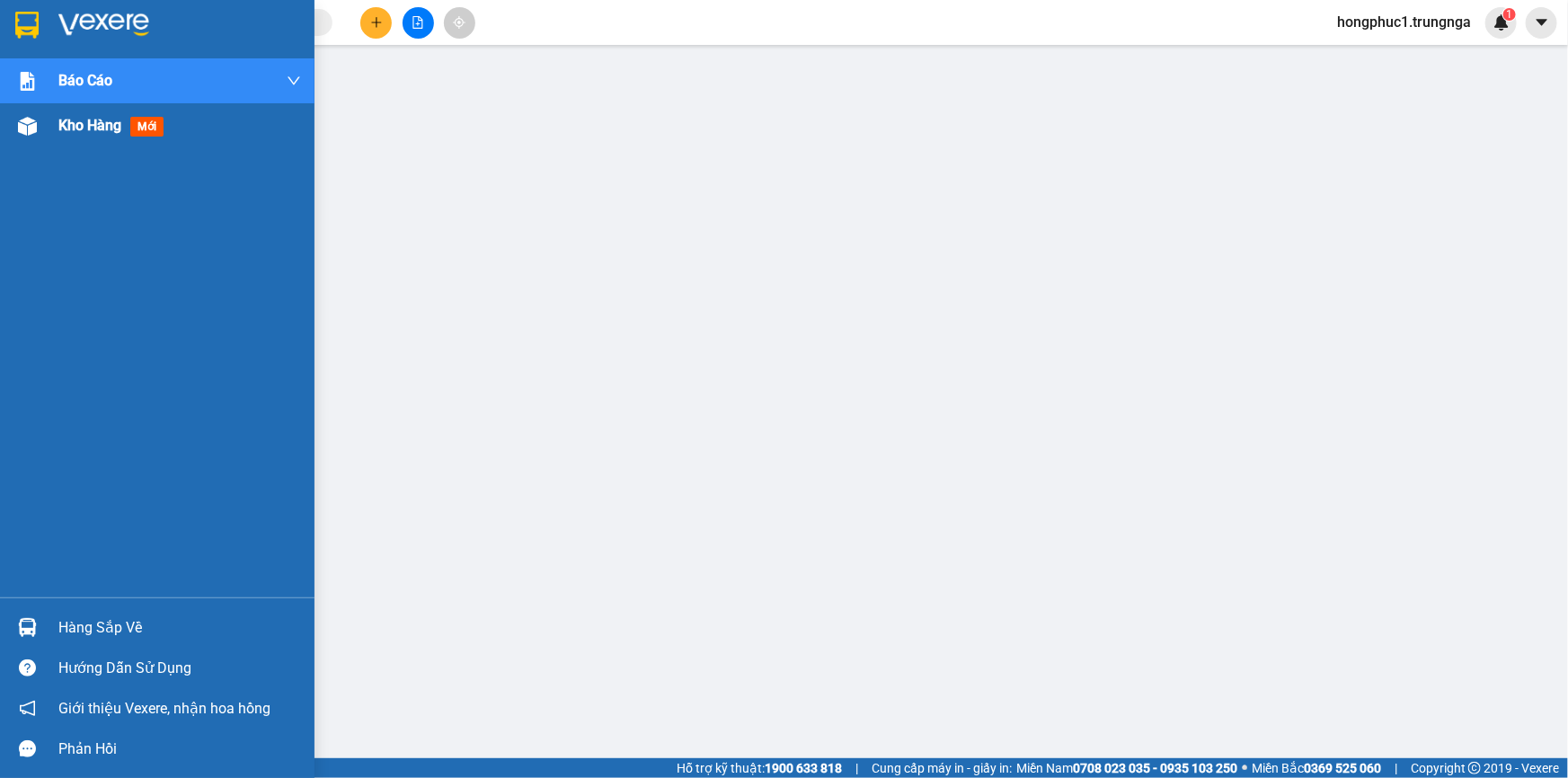
click at [91, 123] on span "Kho hàng" at bounding box center [89, 125] width 63 height 17
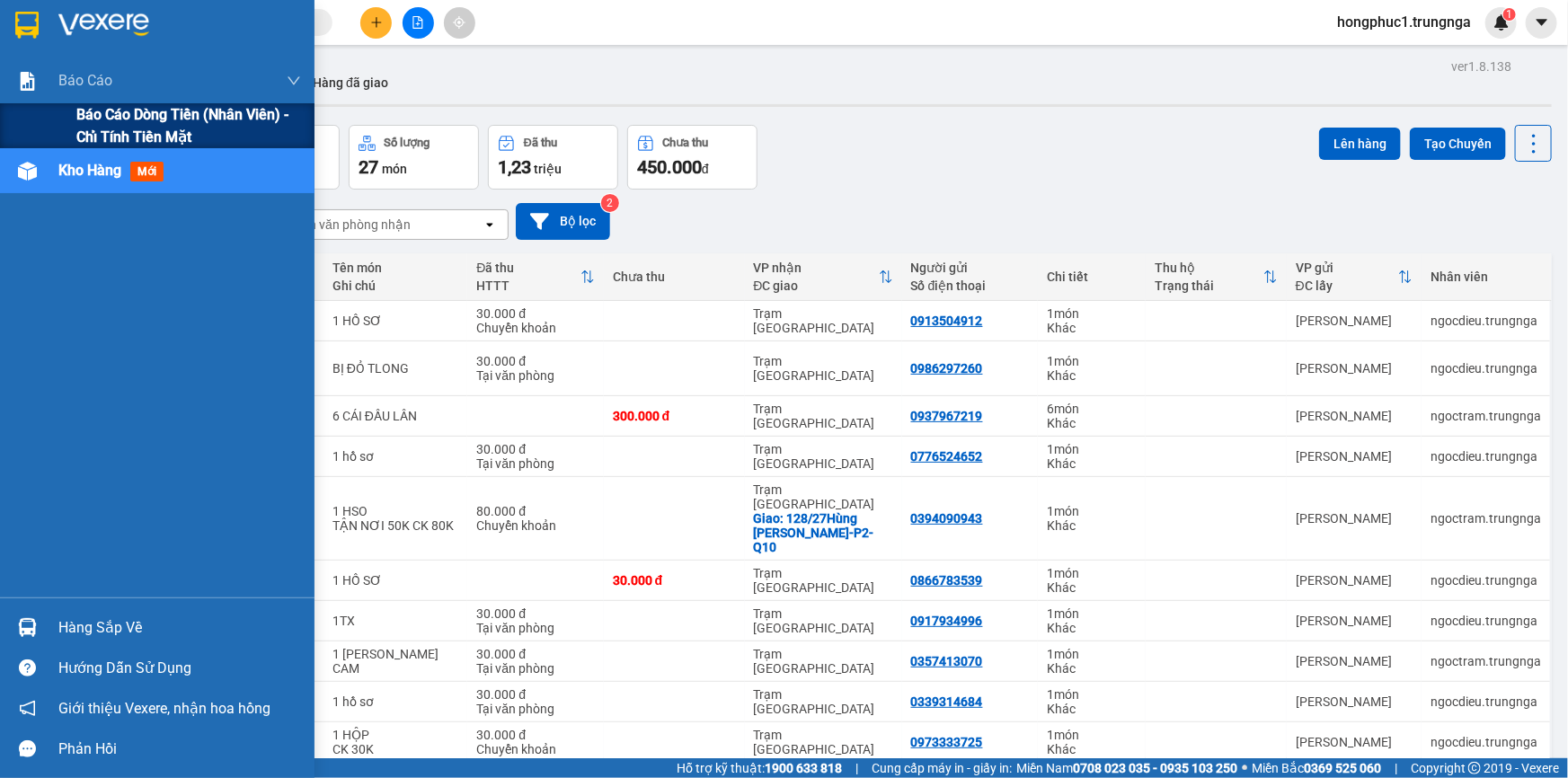
click at [72, 118] on div "Báo cáo dòng tiền (nhân viên) - chỉ tính tiền mặt" at bounding box center [157, 125] width 314 height 45
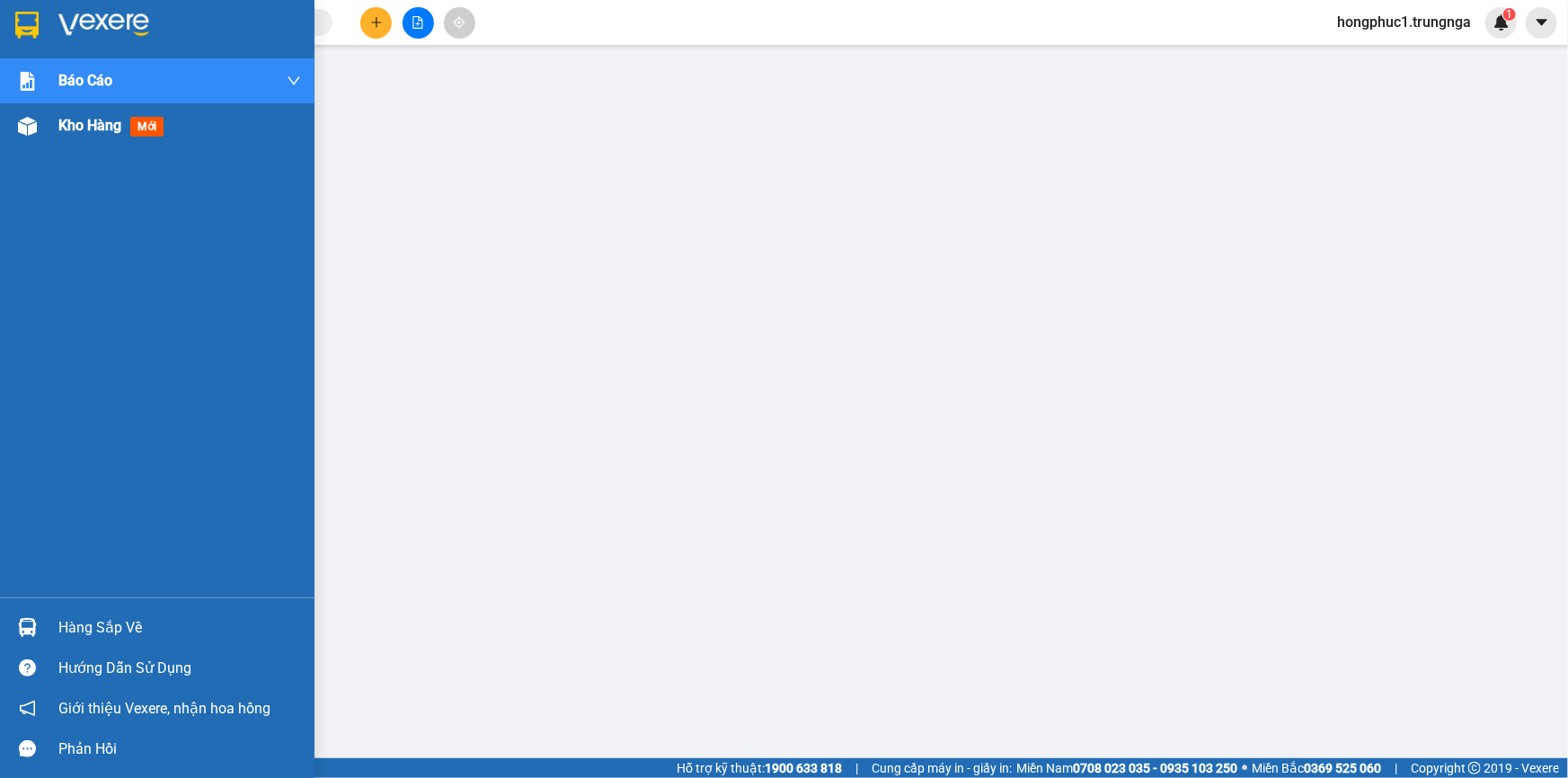
click at [75, 124] on span "Kho hàng" at bounding box center [89, 125] width 63 height 17
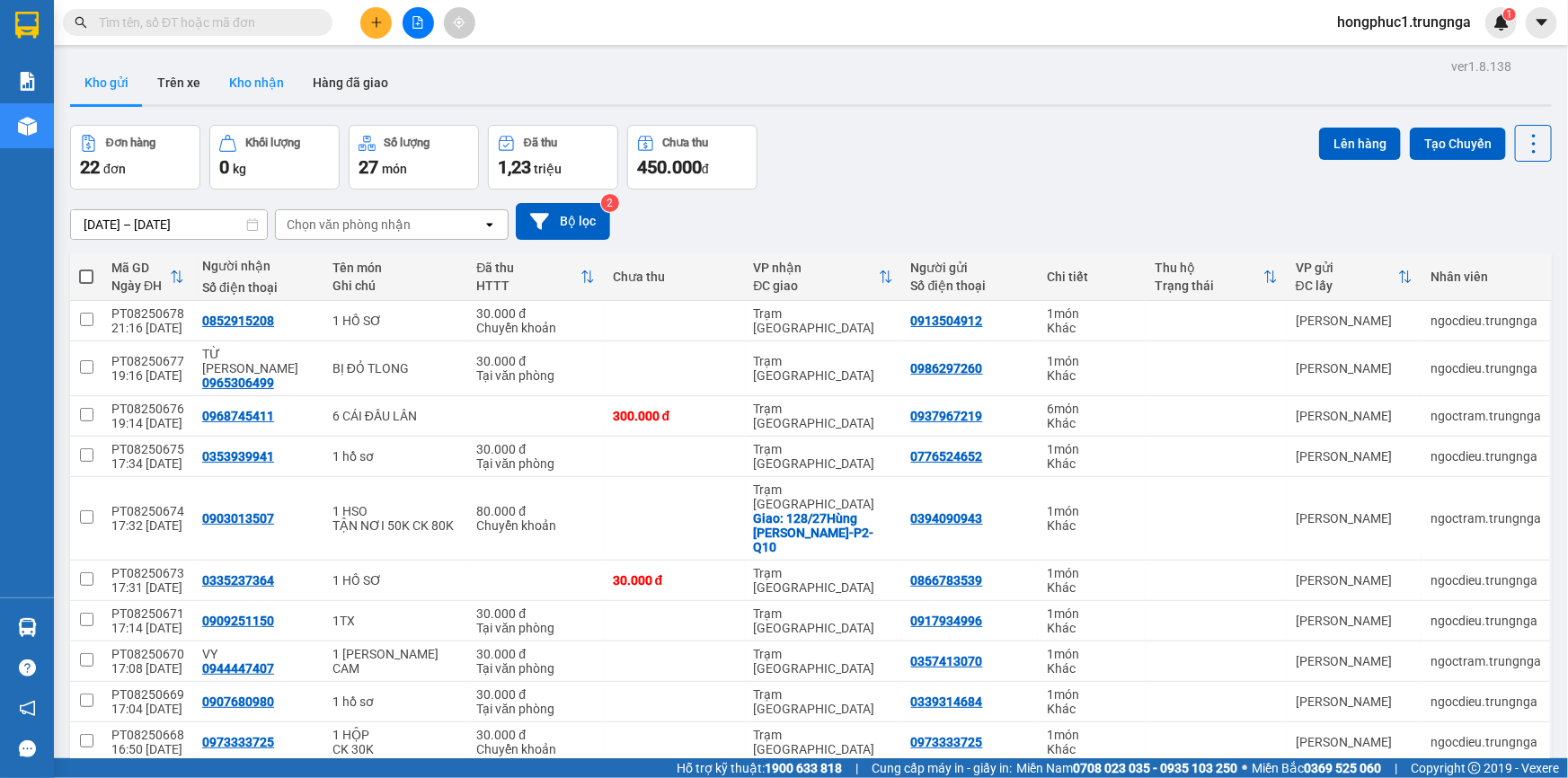
click at [247, 76] on button "Kho nhận" at bounding box center [257, 82] width 84 height 43
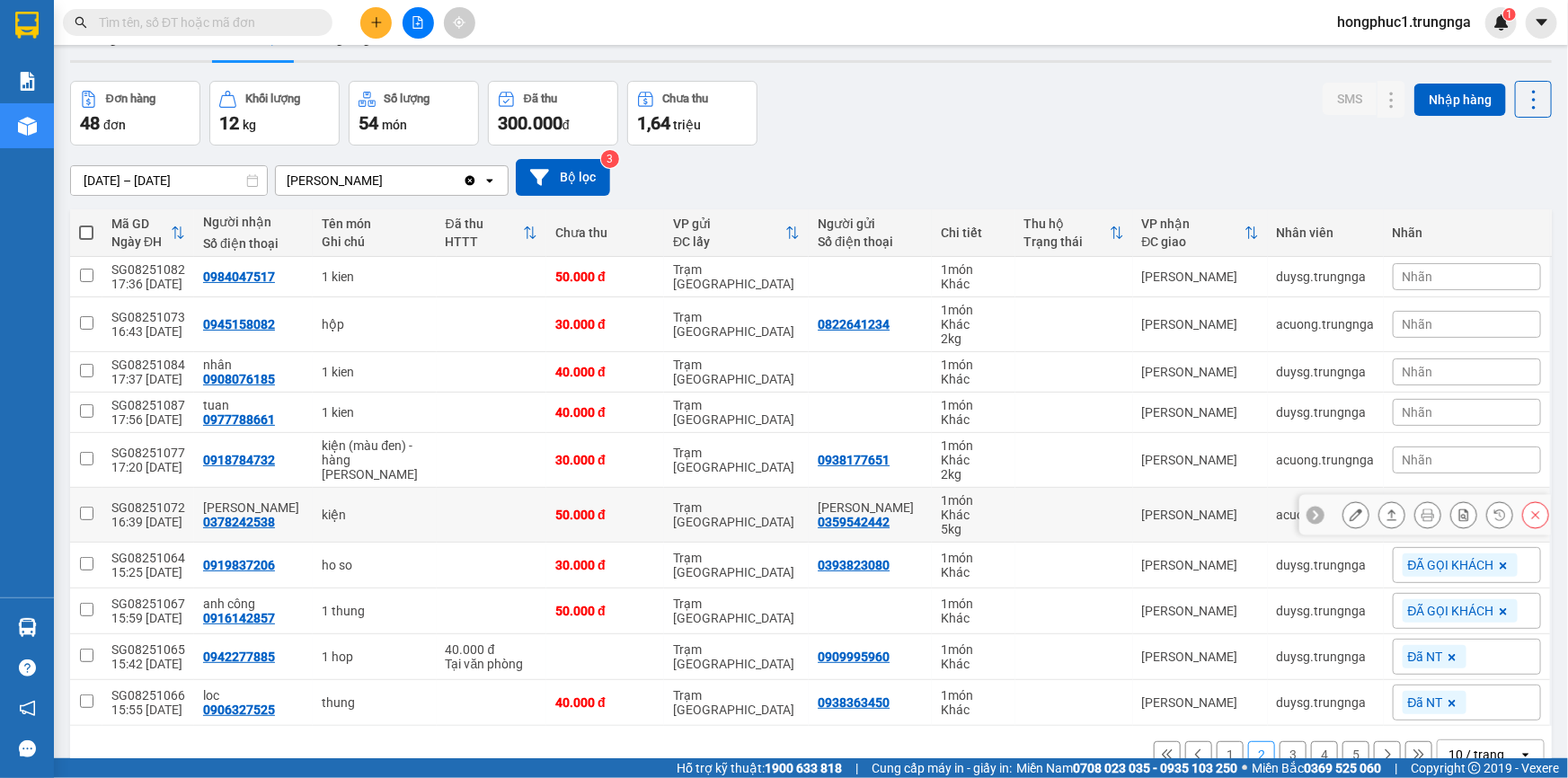
scroll to position [83, 0]
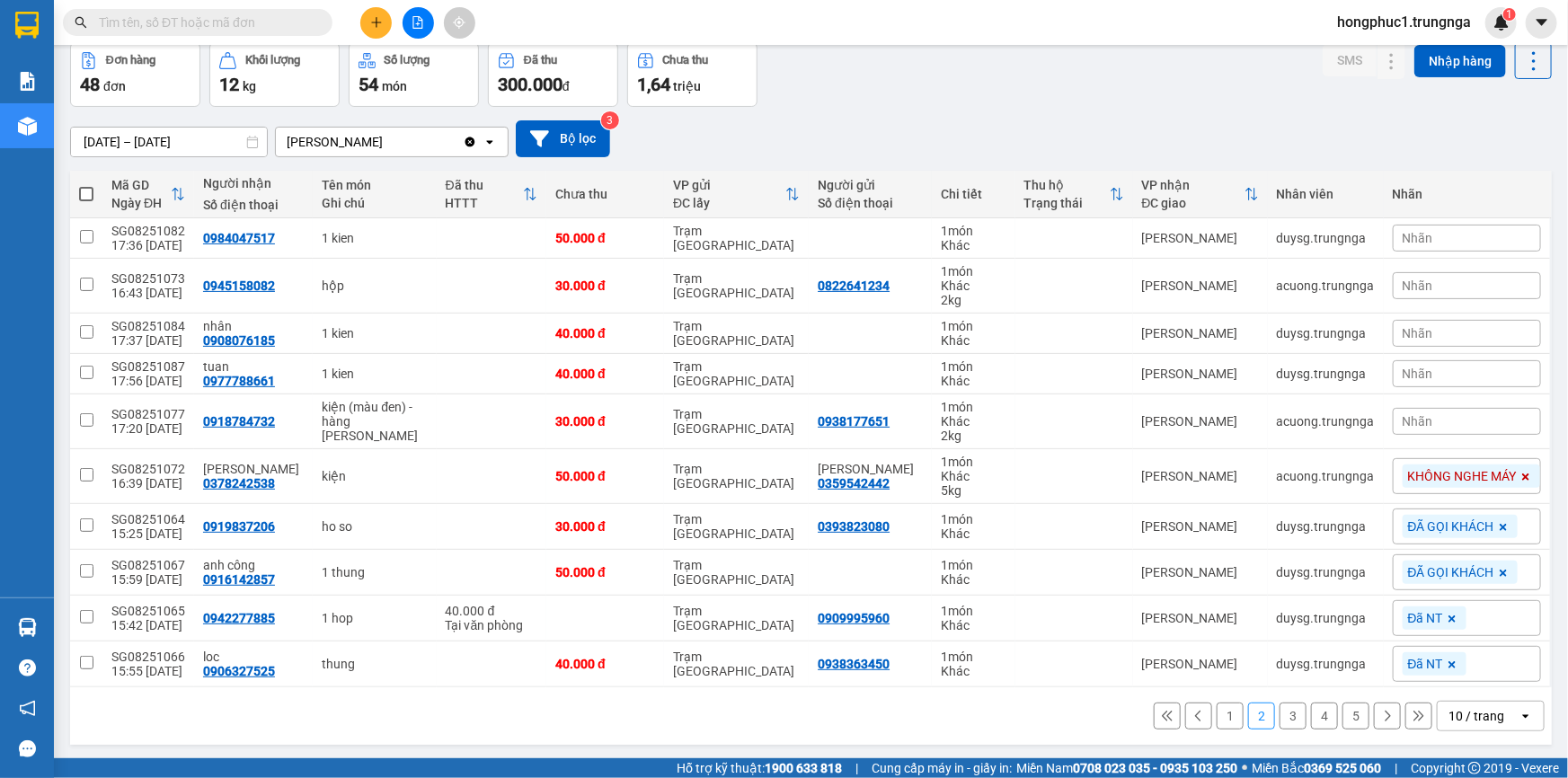
click at [1161, 713] on icon at bounding box center [1167, 716] width 13 height 13
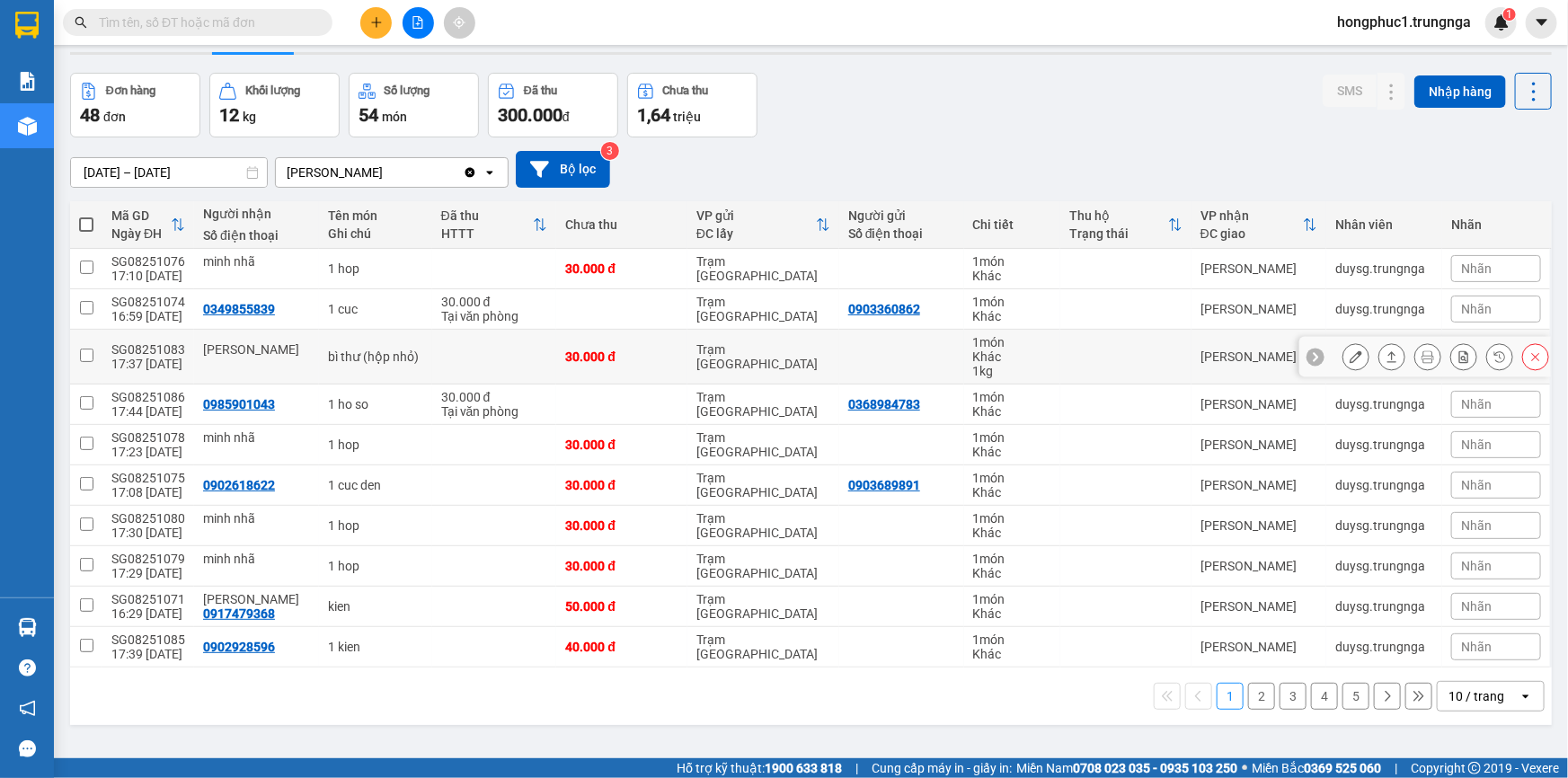
scroll to position [82, 0]
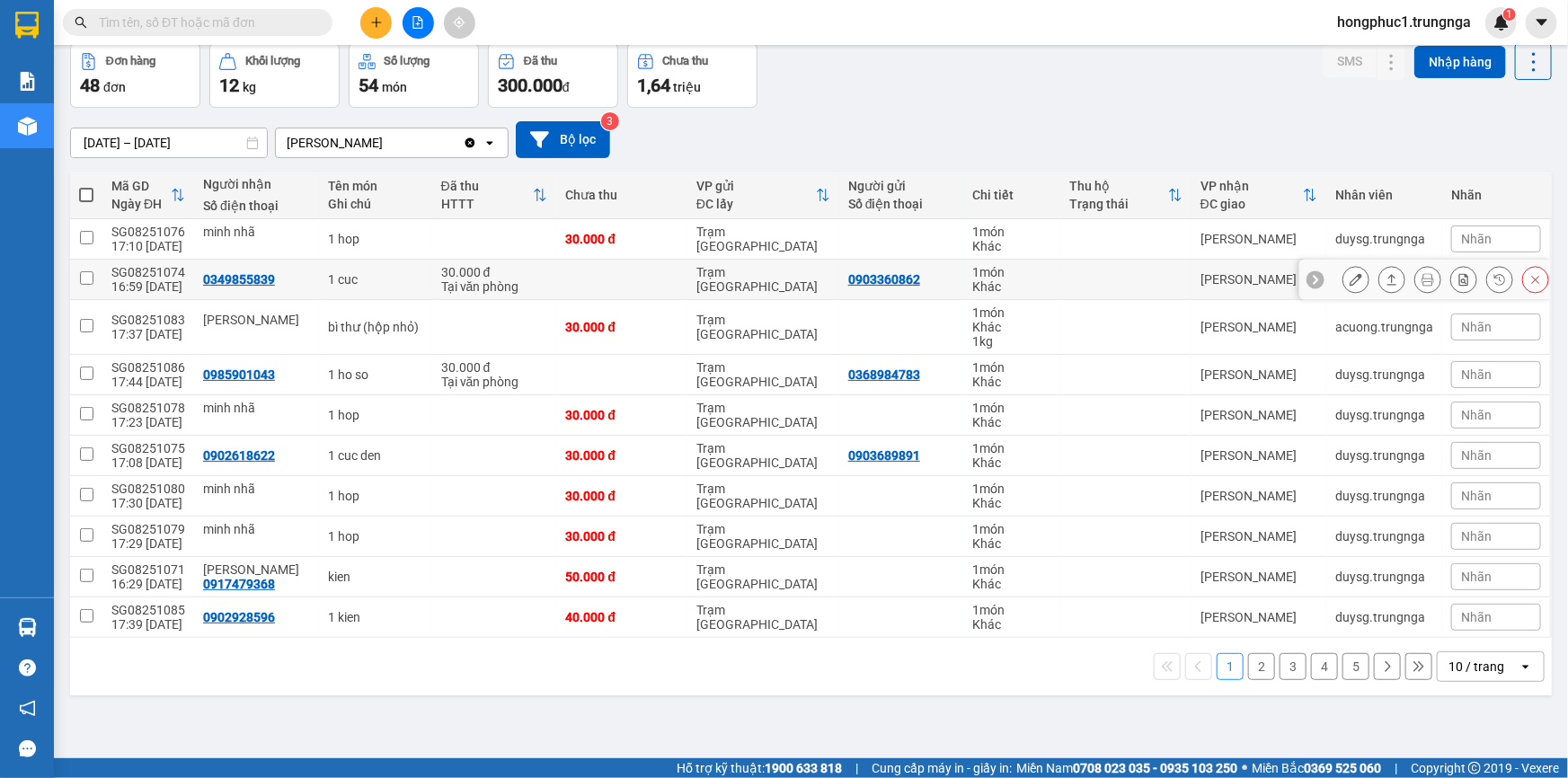
click at [225, 279] on div "0349855839" at bounding box center [239, 280] width 72 height 15
copy div "0349855839"
click at [238, 373] on div "0985901043" at bounding box center [239, 374] width 72 height 15
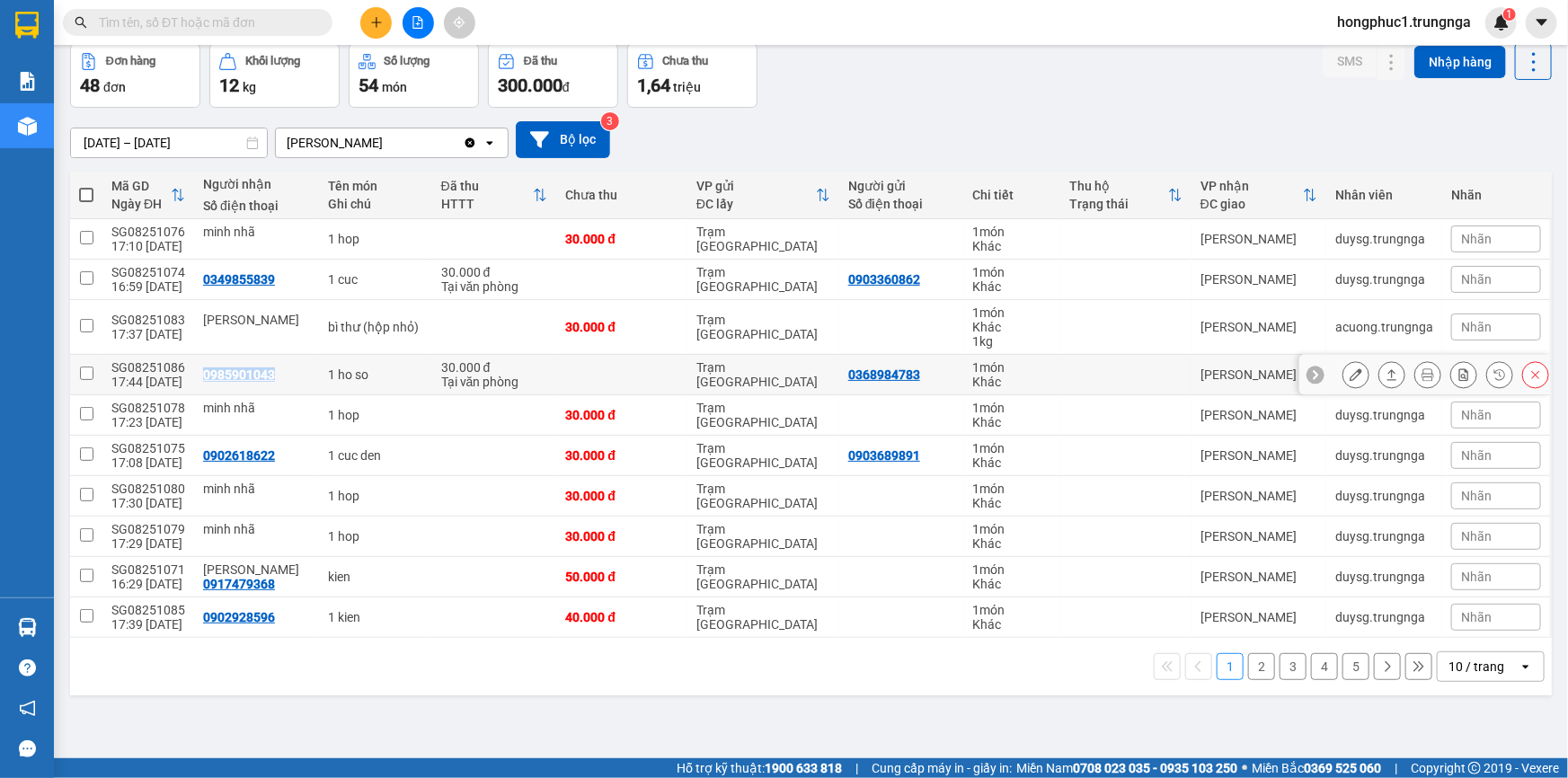
copy div "0985901043"
drag, startPoint x: 228, startPoint y: 439, endPoint x: 231, endPoint y: 449, distance: 10.4
click at [229, 440] on td "0902618622" at bounding box center [256, 456] width 125 height 40
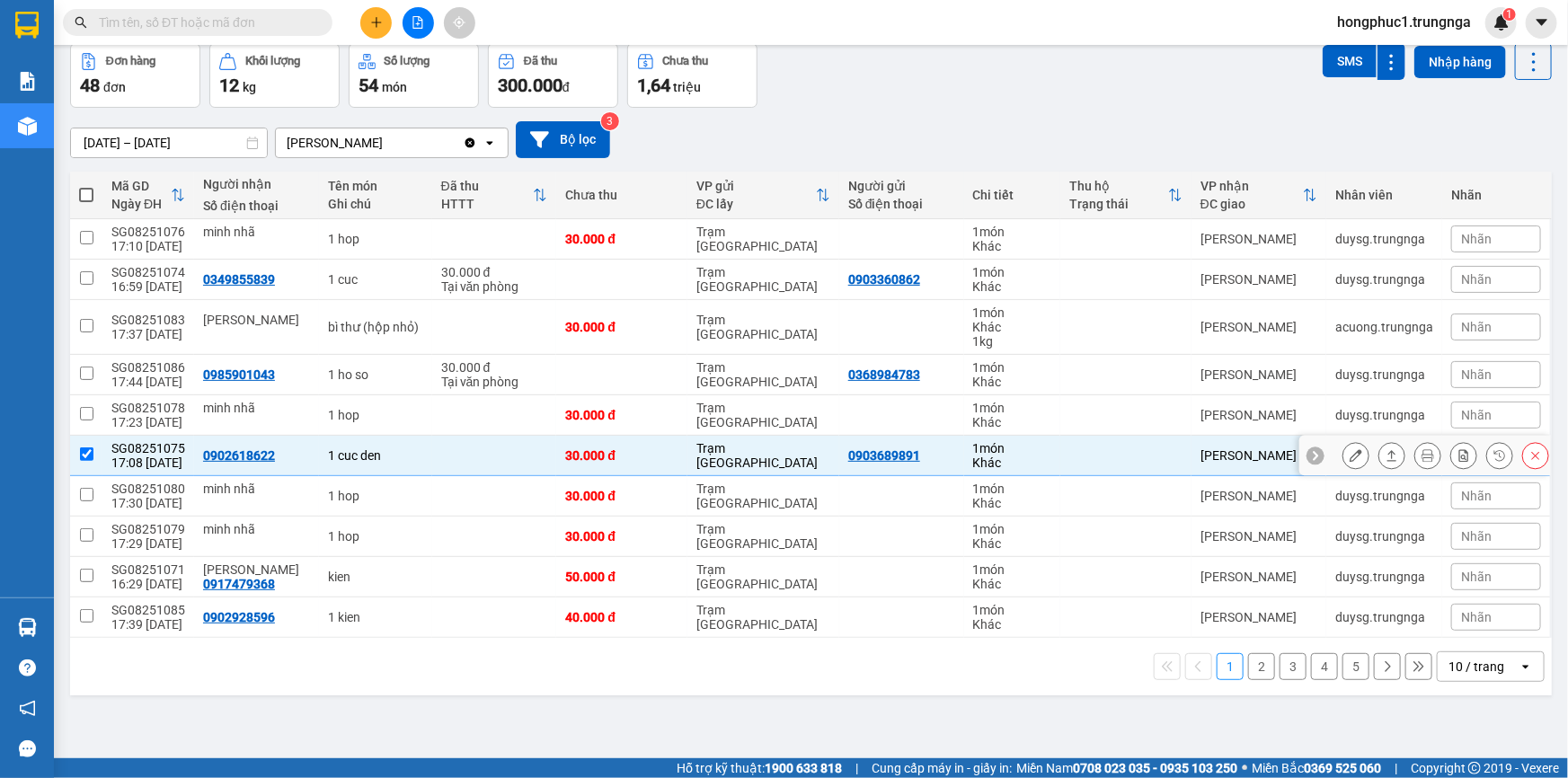
click at [231, 449] on div "0902618622" at bounding box center [239, 456] width 72 height 15
copy div "0902618622"
click at [233, 579] on div "0917479368" at bounding box center [239, 584] width 72 height 15
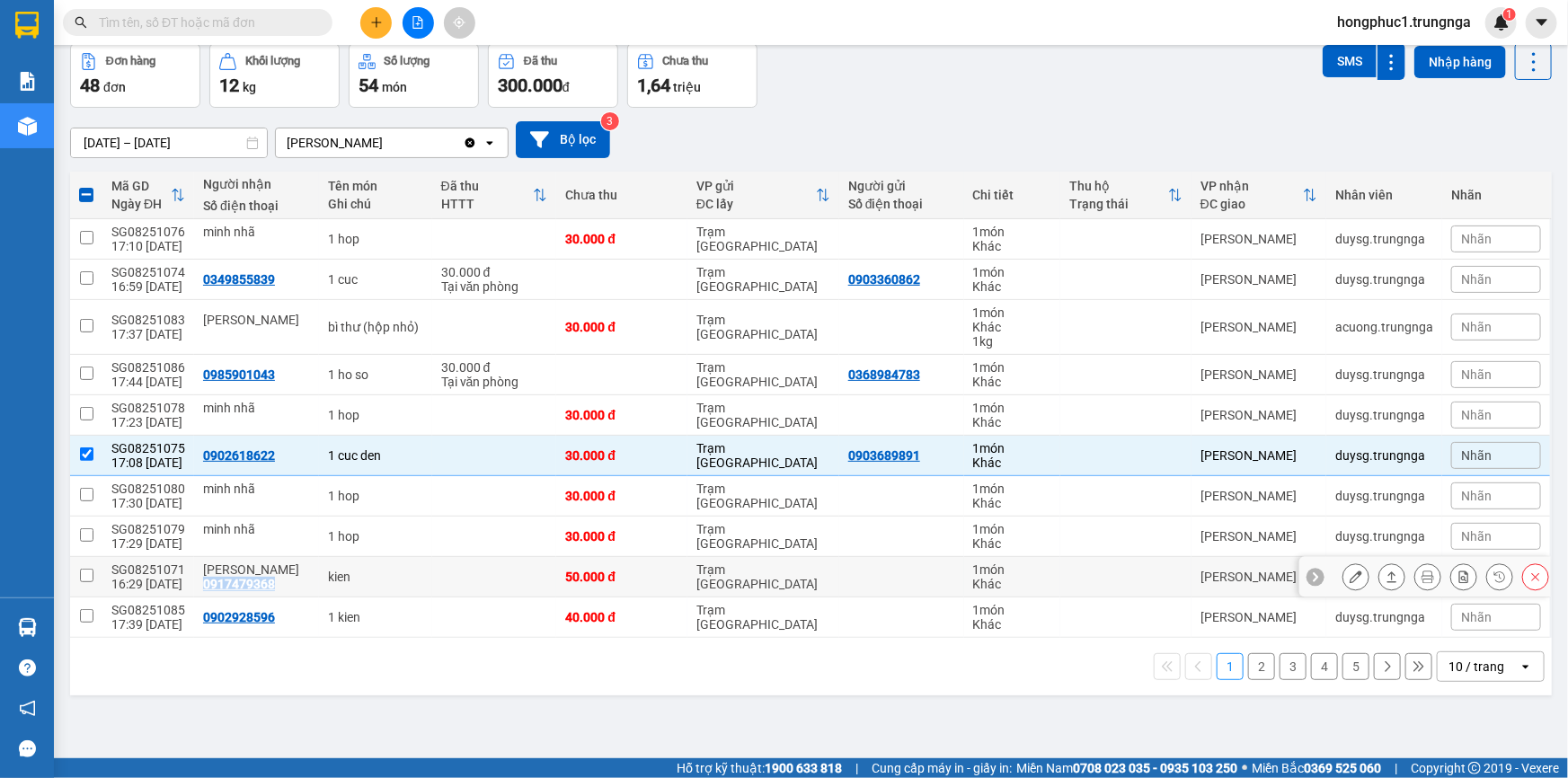
copy div "0917479368"
click at [267, 614] on div "0902928596" at bounding box center [239, 618] width 72 height 15
click at [259, 615] on div "0902928596" at bounding box center [239, 618] width 72 height 15
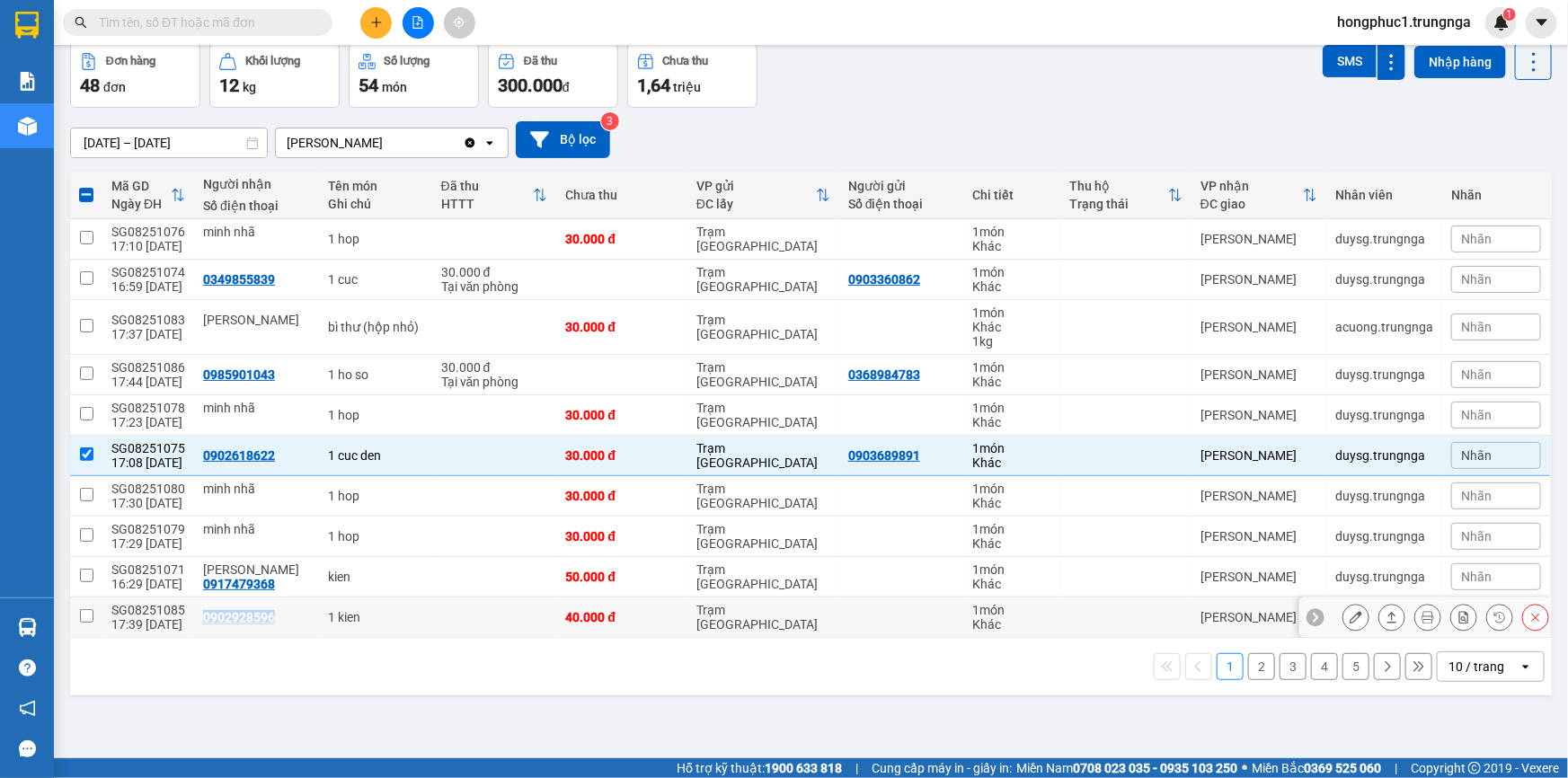
copy div "0902928596"
click at [1248, 661] on button "2" at bounding box center [1262, 667] width 27 height 27
checkbox input "false"
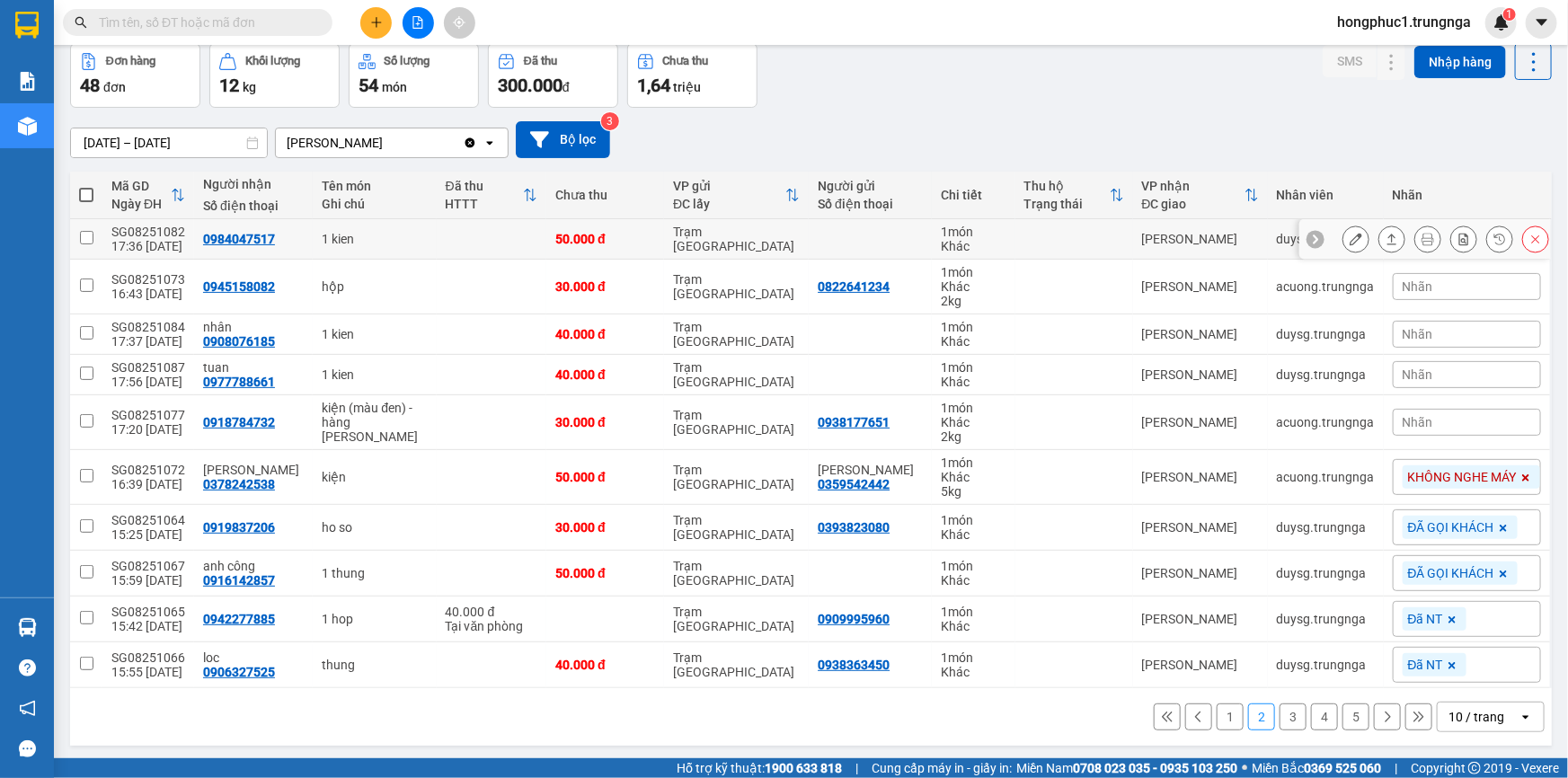
click at [258, 236] on div "0984047517" at bounding box center [239, 239] width 72 height 15
copy div "0984047517"
click at [254, 289] on div "0945158082" at bounding box center [239, 287] width 72 height 15
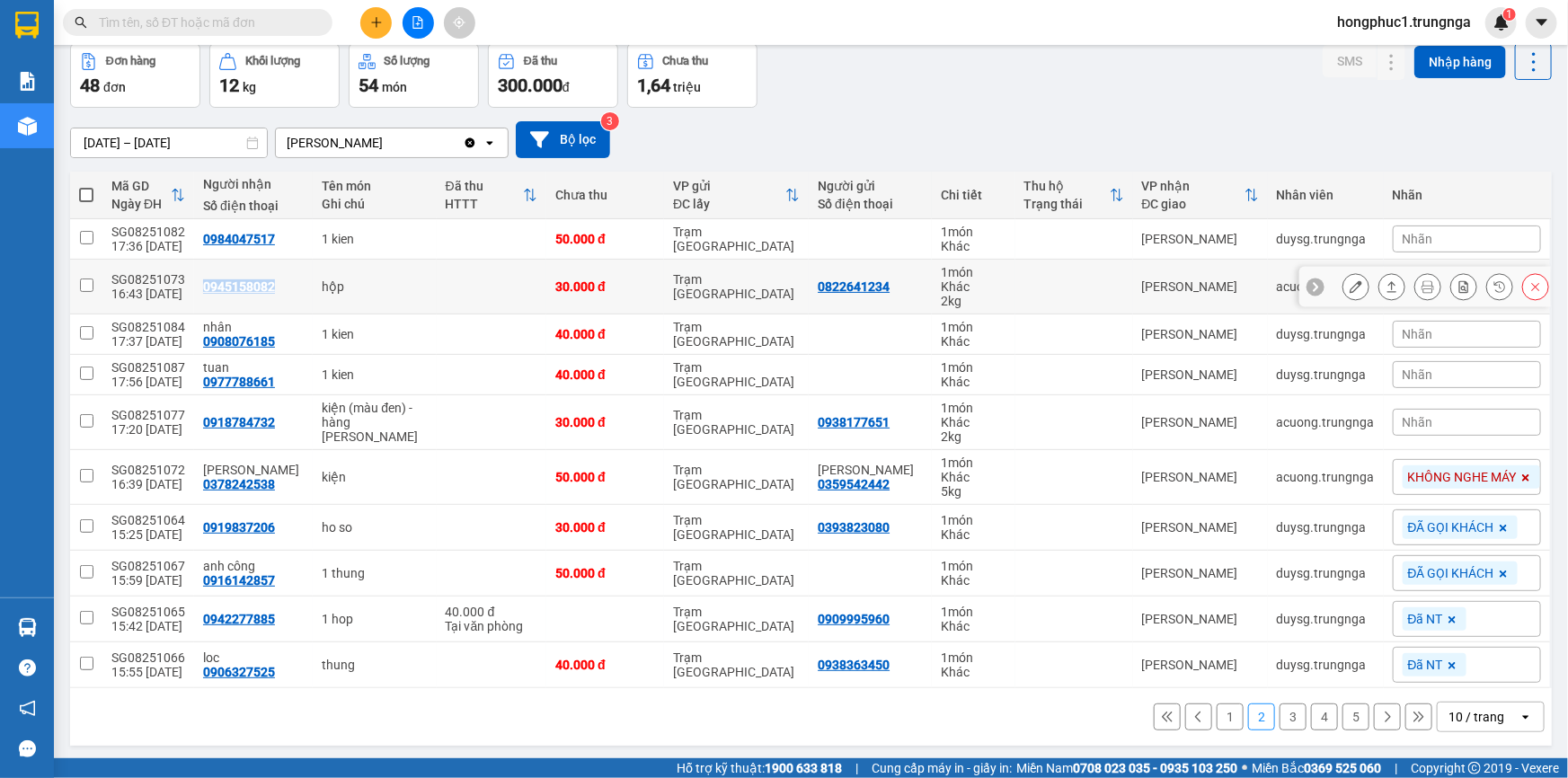
copy div "0945158082"
click at [231, 336] on div "0908076185" at bounding box center [239, 342] width 72 height 15
click at [230, 337] on div "0908076185" at bounding box center [239, 342] width 72 height 15
copy div "0908076185"
click at [242, 379] on div "0977788661" at bounding box center [239, 382] width 72 height 15
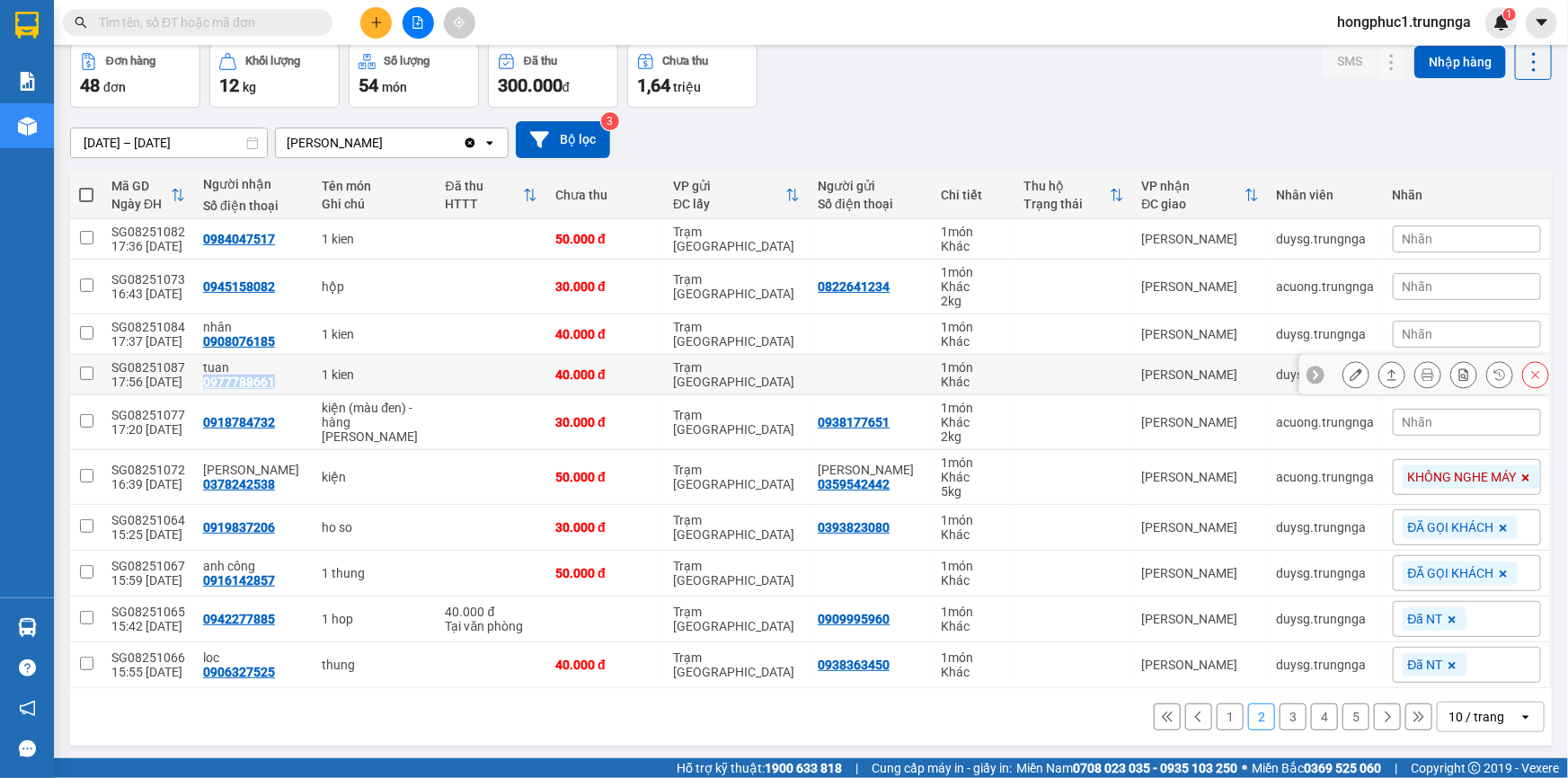
click at [242, 379] on div "0977788661" at bounding box center [239, 382] width 72 height 15
copy div "0977788661"
click at [252, 421] on div "0918784732" at bounding box center [239, 423] width 72 height 15
copy div "0918784732"
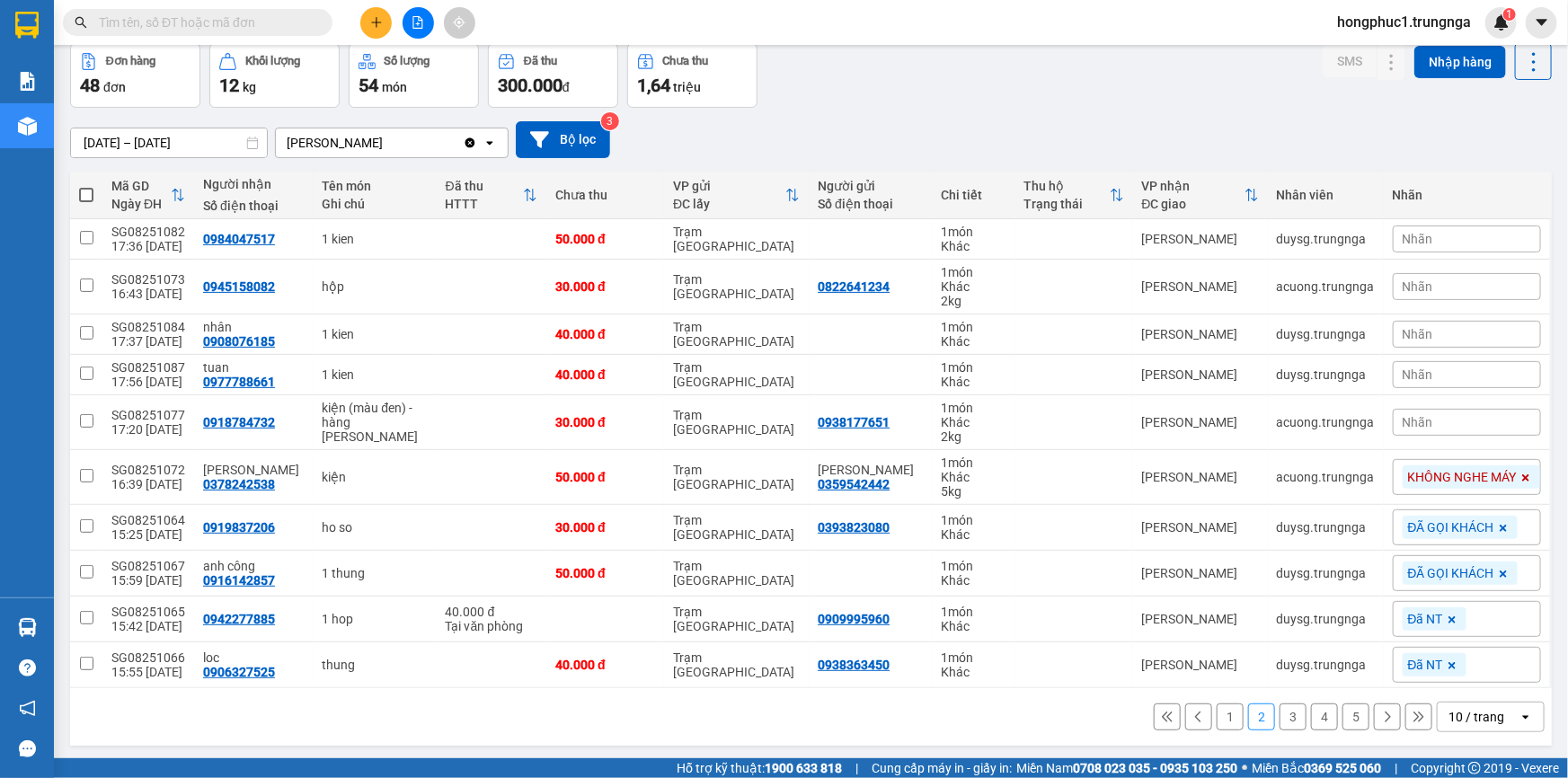
click at [1391, 26] on span "hongphuc1.trungnga" at bounding box center [1403, 22] width 162 height 23
click at [1380, 53] on span "Đăng xuất" at bounding box center [1411, 56] width 128 height 20
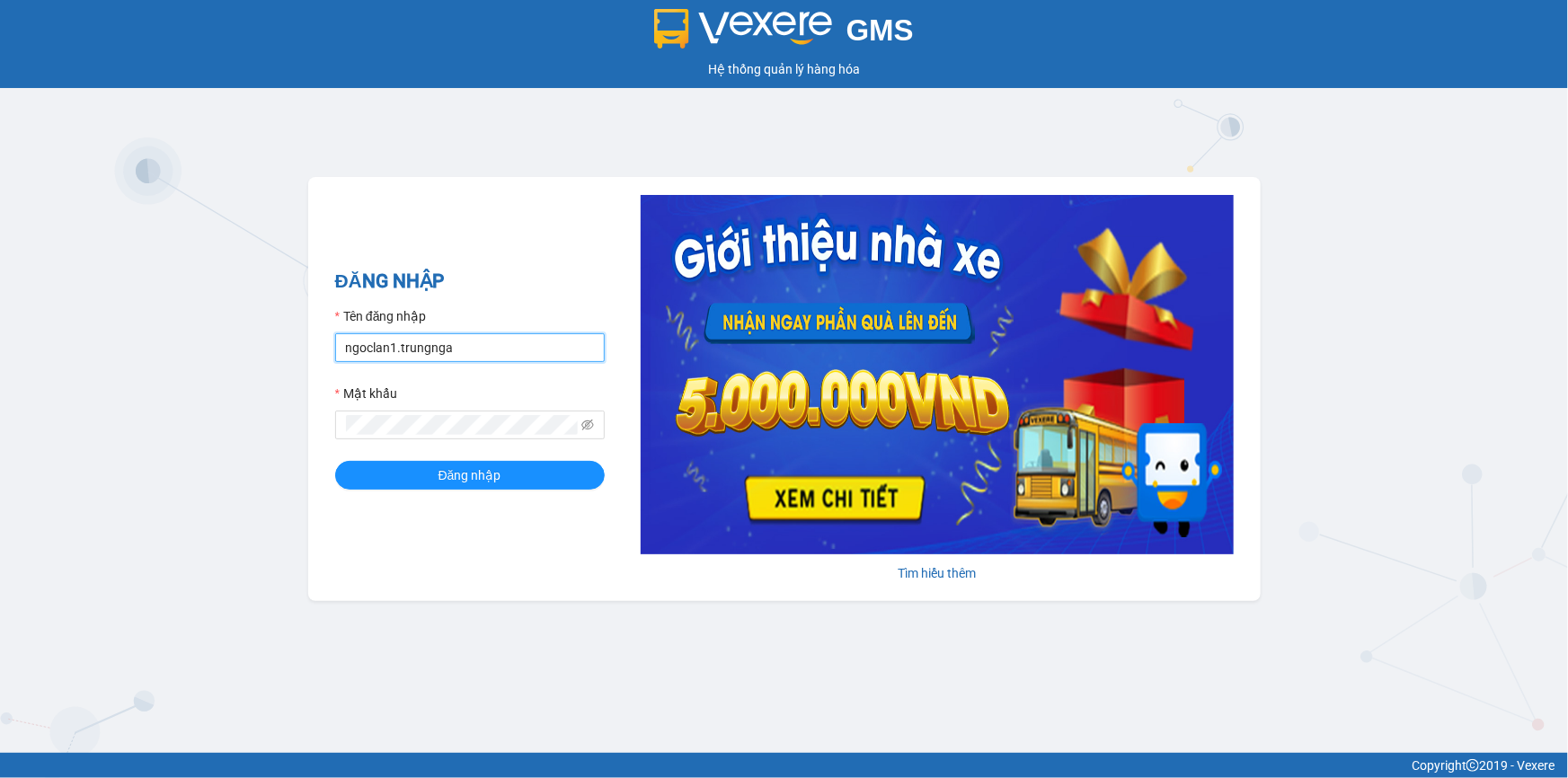
click at [414, 337] on input "ngoclan1.trungnga" at bounding box center [470, 348] width 270 height 29
type input "the.trungnga"
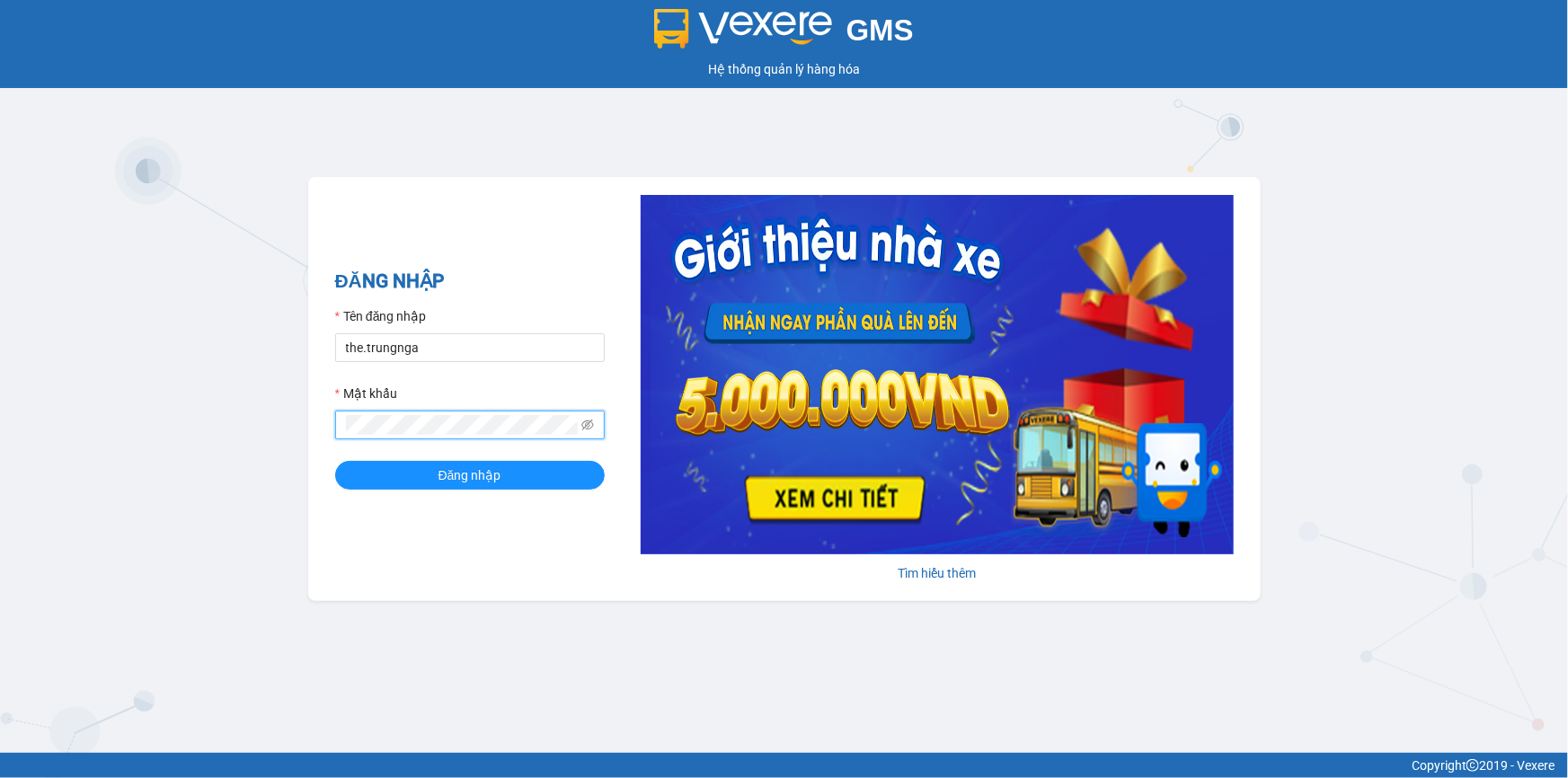
click at [335, 461] on button "Đăng nhập" at bounding box center [470, 476] width 270 height 29
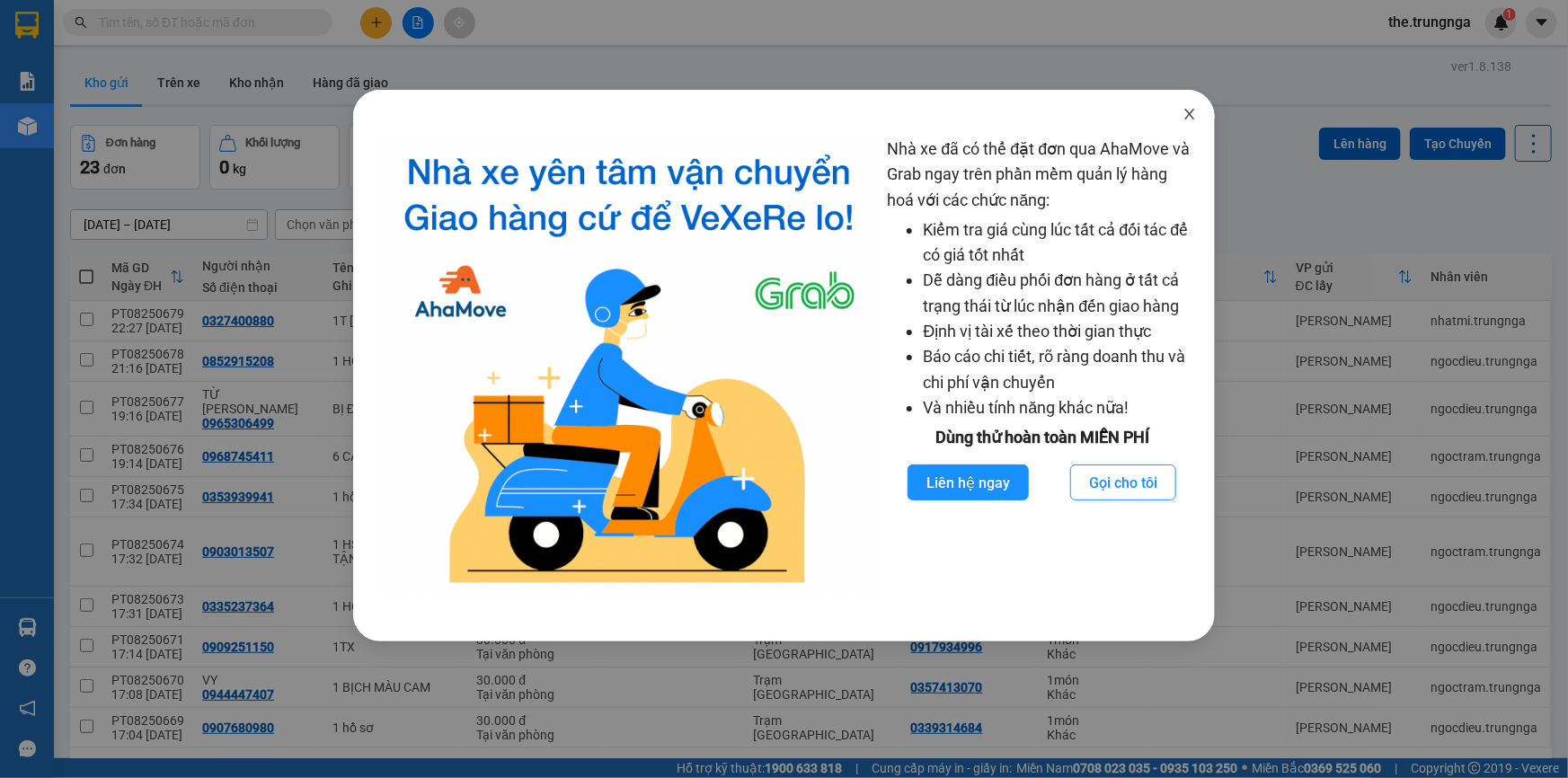
click at [1189, 117] on icon "close" at bounding box center [1190, 114] width 10 height 11
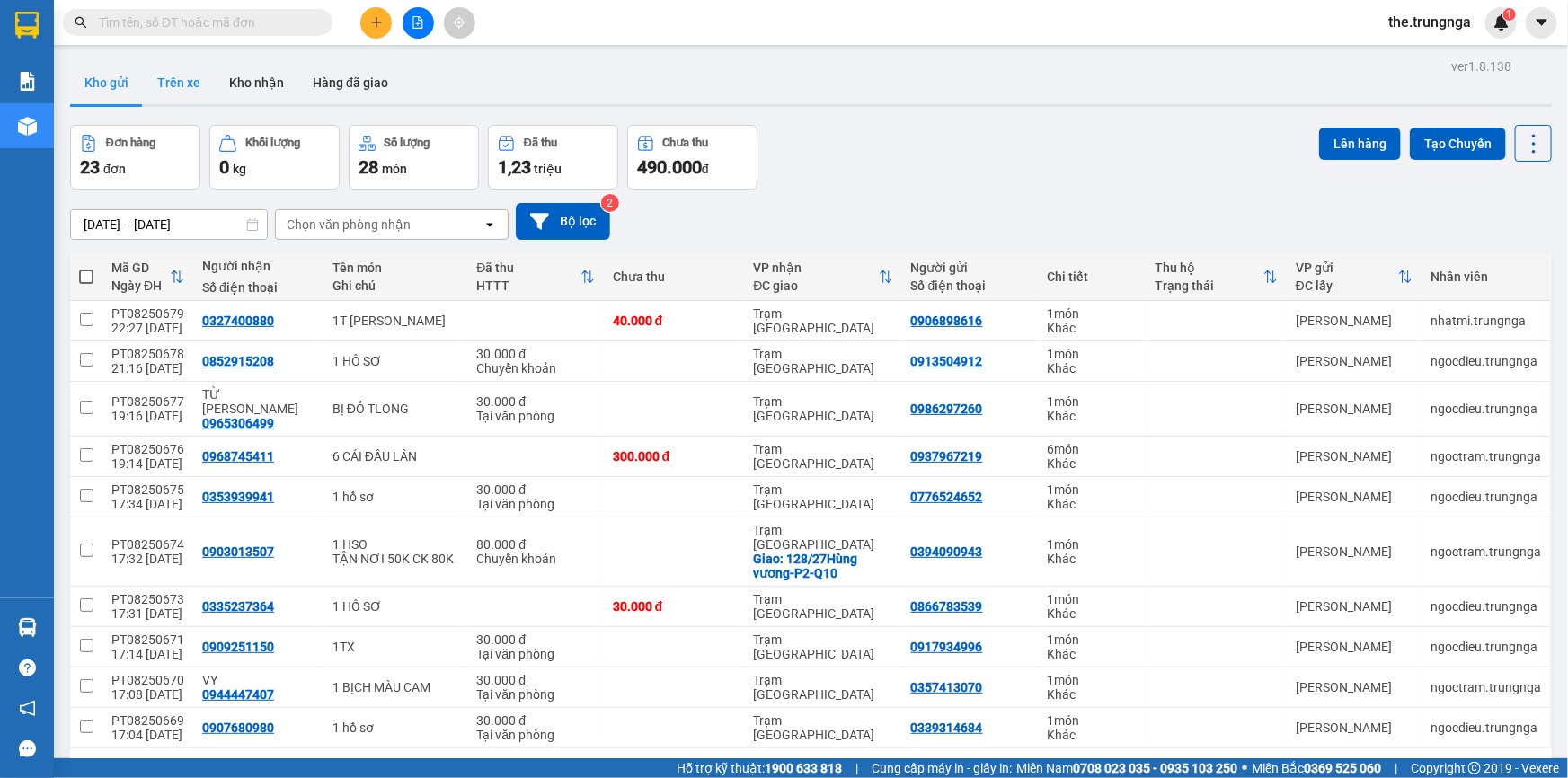
click at [169, 87] on button "Trên xe" at bounding box center [179, 82] width 72 height 43
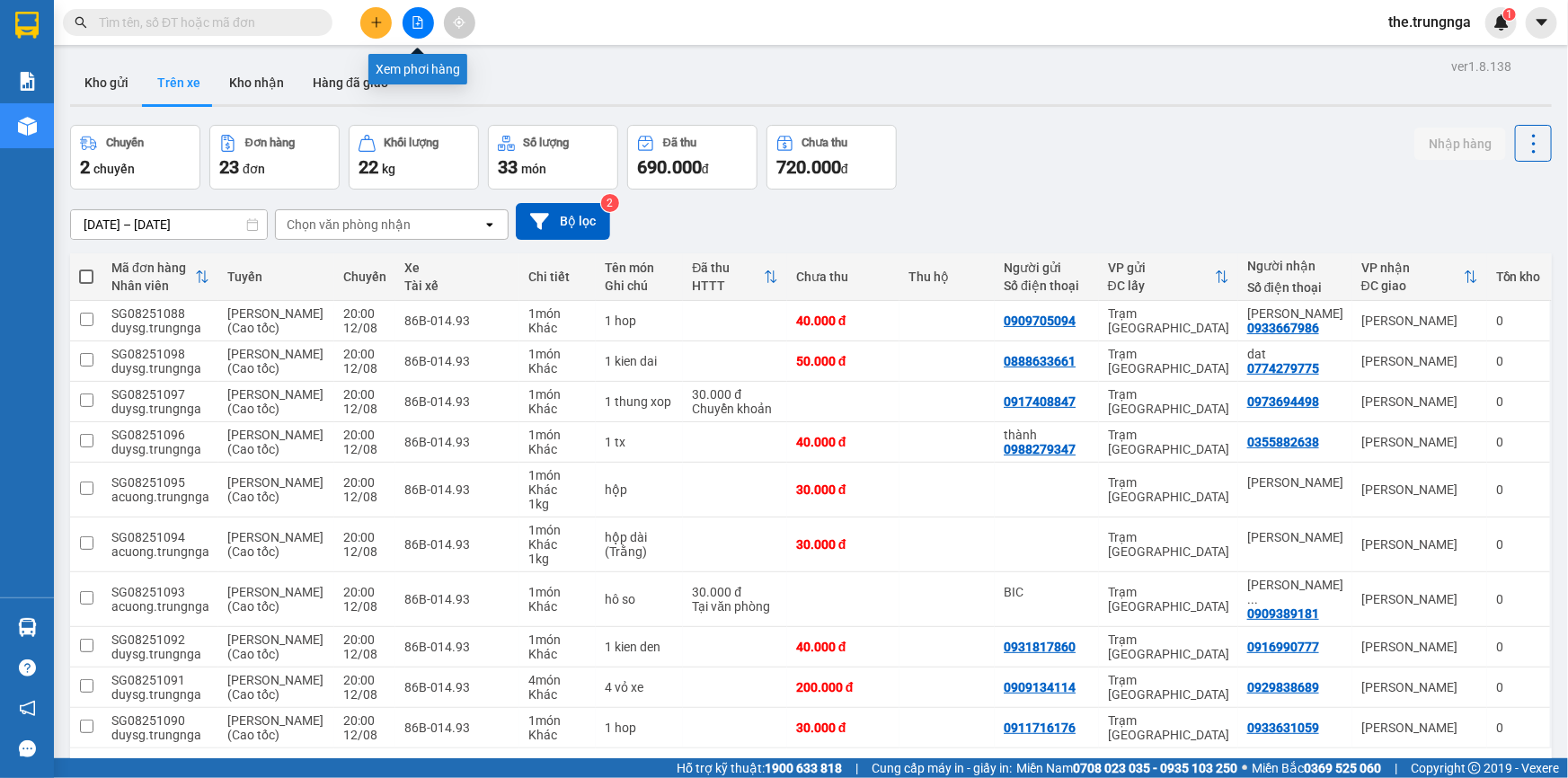
click at [420, 32] on button at bounding box center [418, 23] width 32 height 32
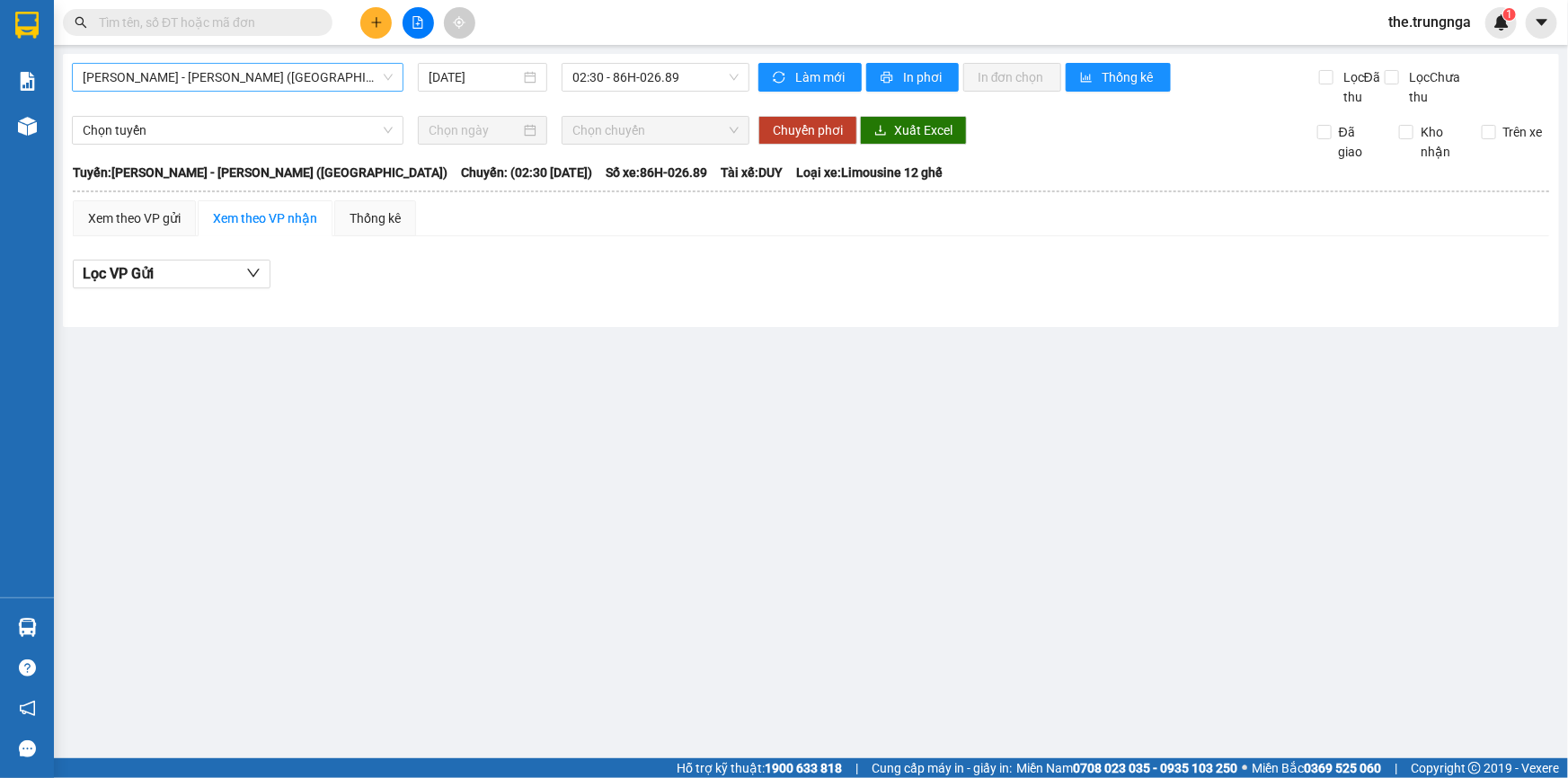
click at [265, 77] on span "[PERSON_NAME] - [PERSON_NAME] ([GEOGRAPHIC_DATA])" at bounding box center [238, 77] width 310 height 27
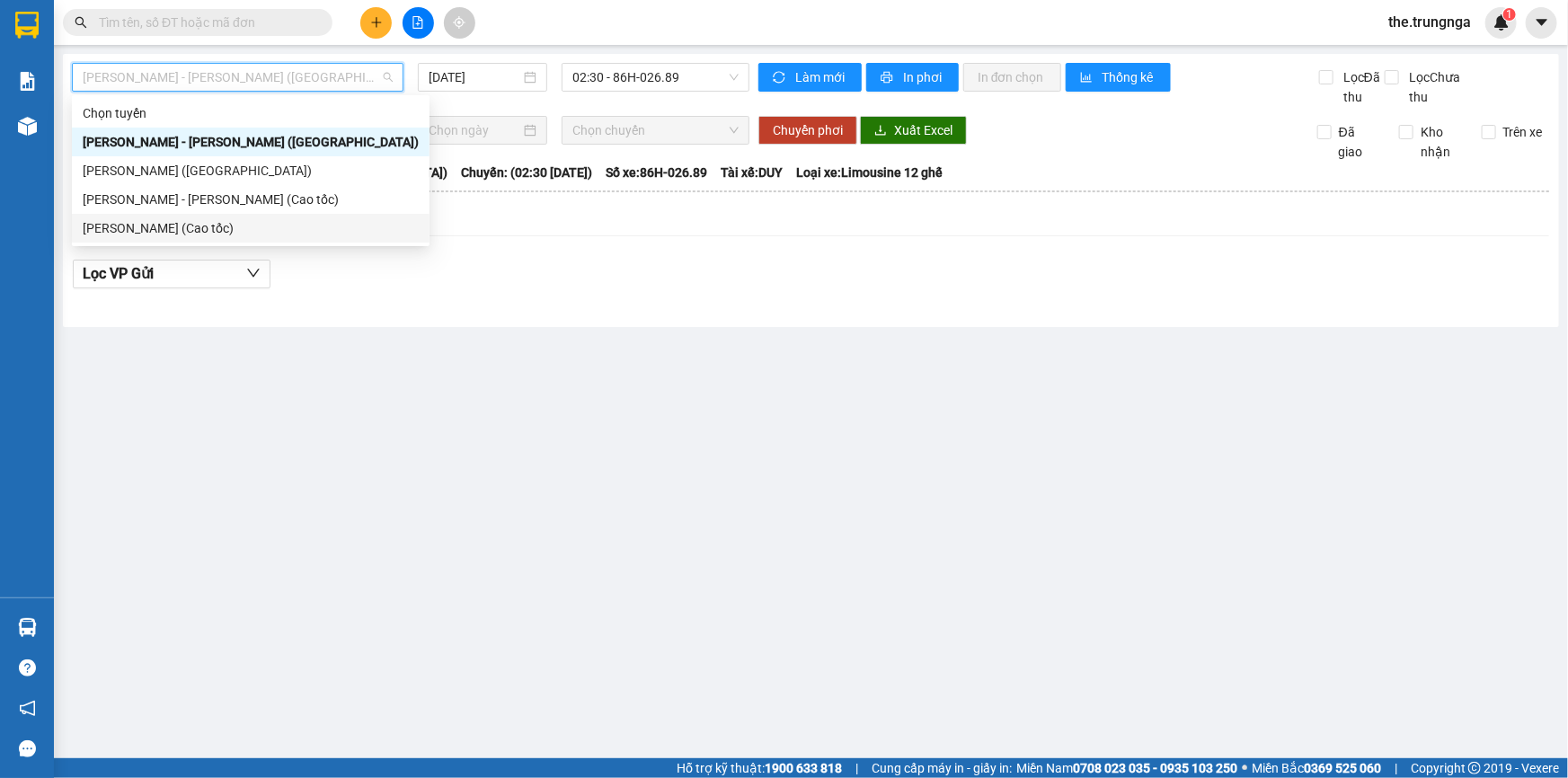
click at [256, 222] on div "[PERSON_NAME] (Cao tốc)" at bounding box center [251, 229] width 336 height 20
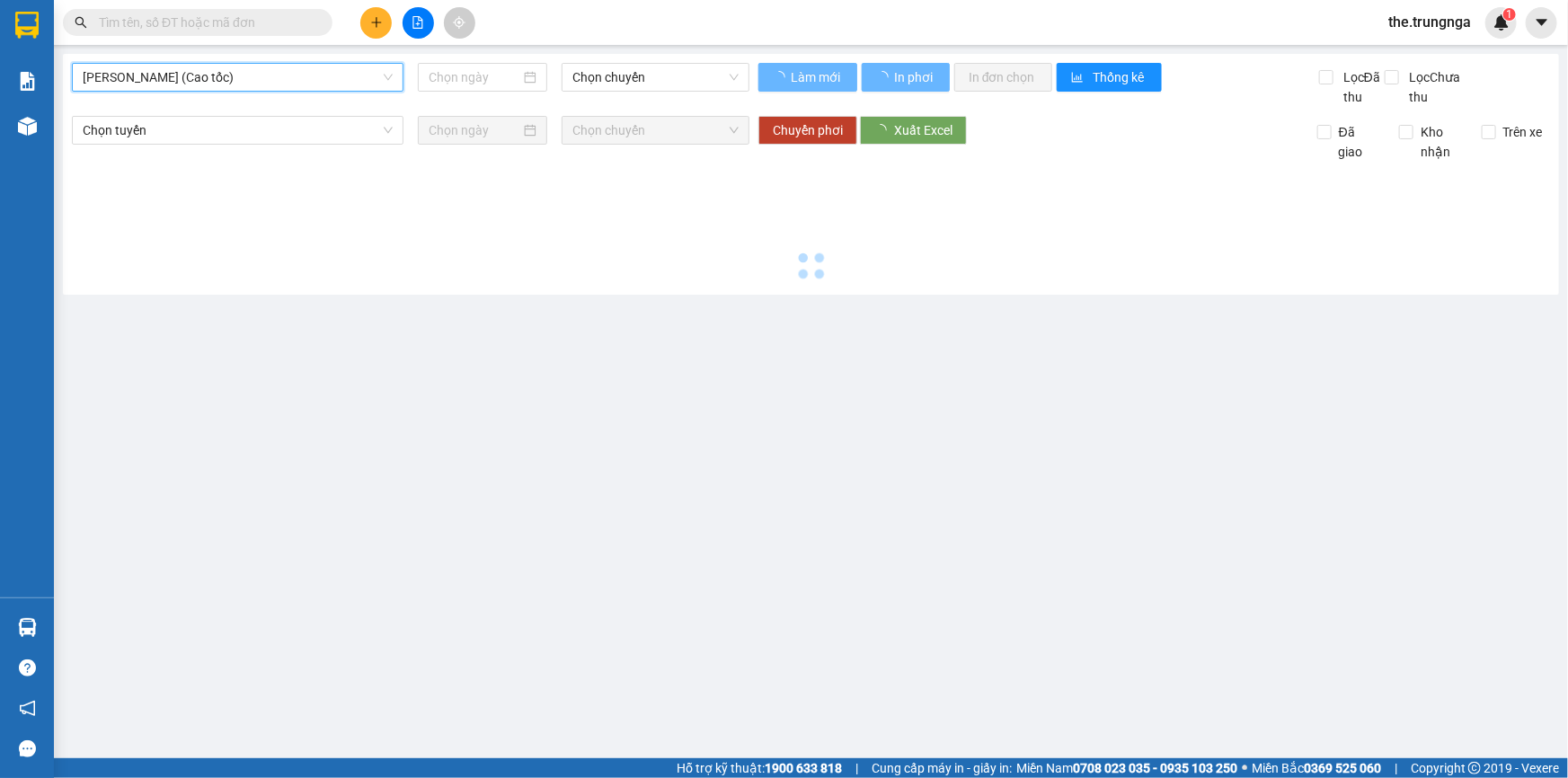
type input "[DATE]"
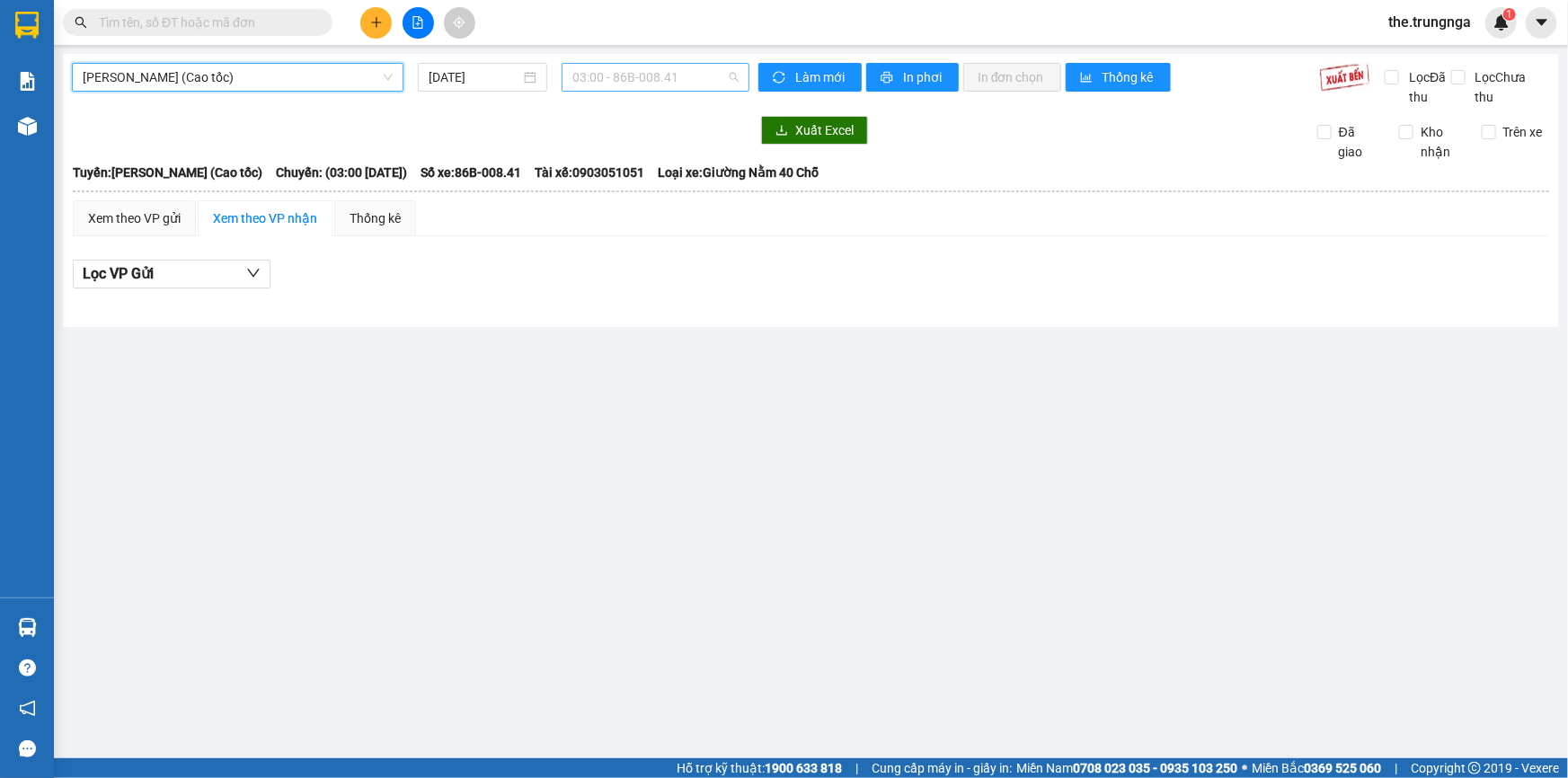
click at [646, 78] on span "03:00 - 86B-008.41" at bounding box center [655, 77] width 166 height 27
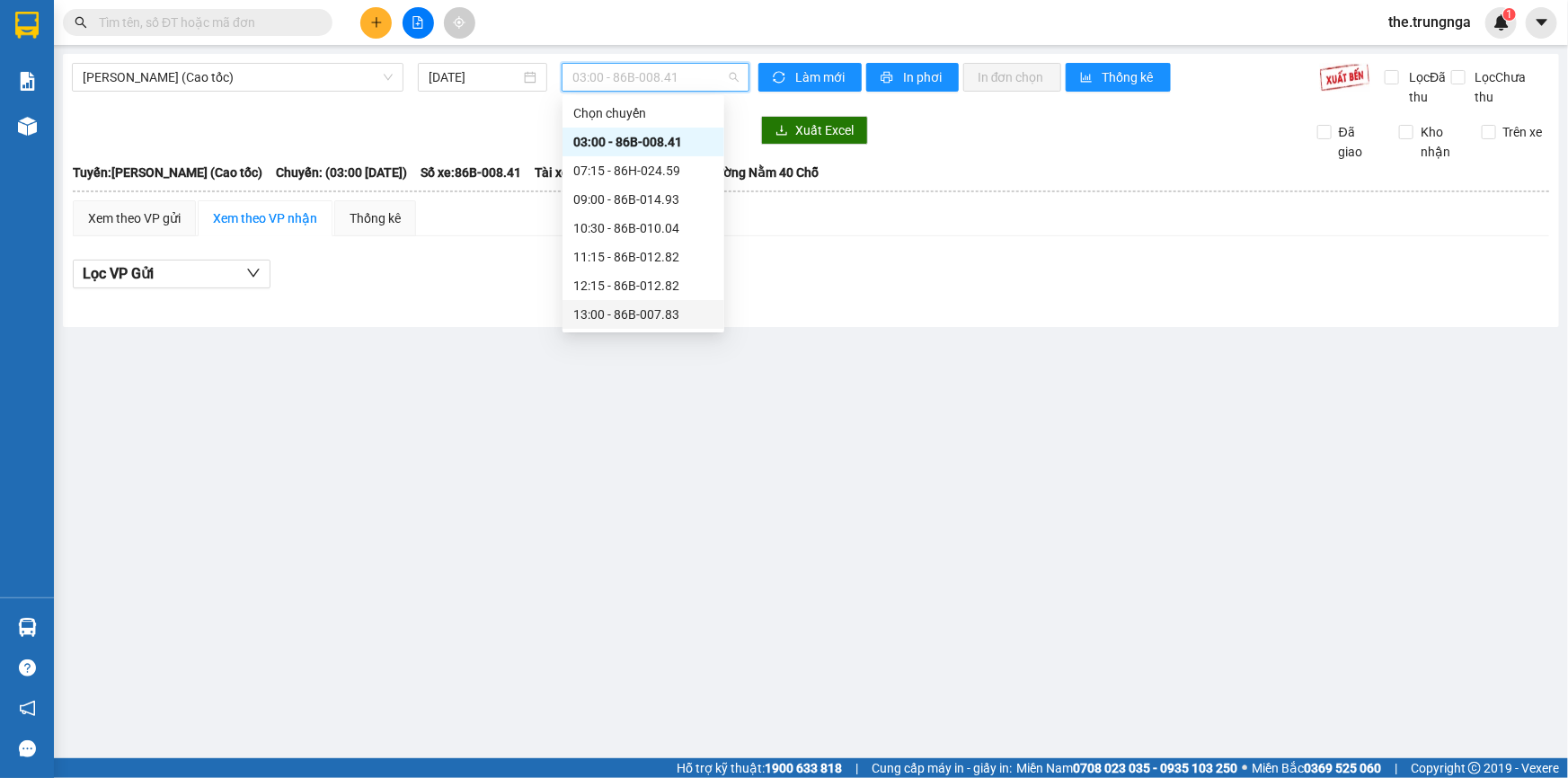
scroll to position [144, 0]
click at [656, 312] on div "20:00 - 86B-014.93" at bounding box center [643, 314] width 140 height 20
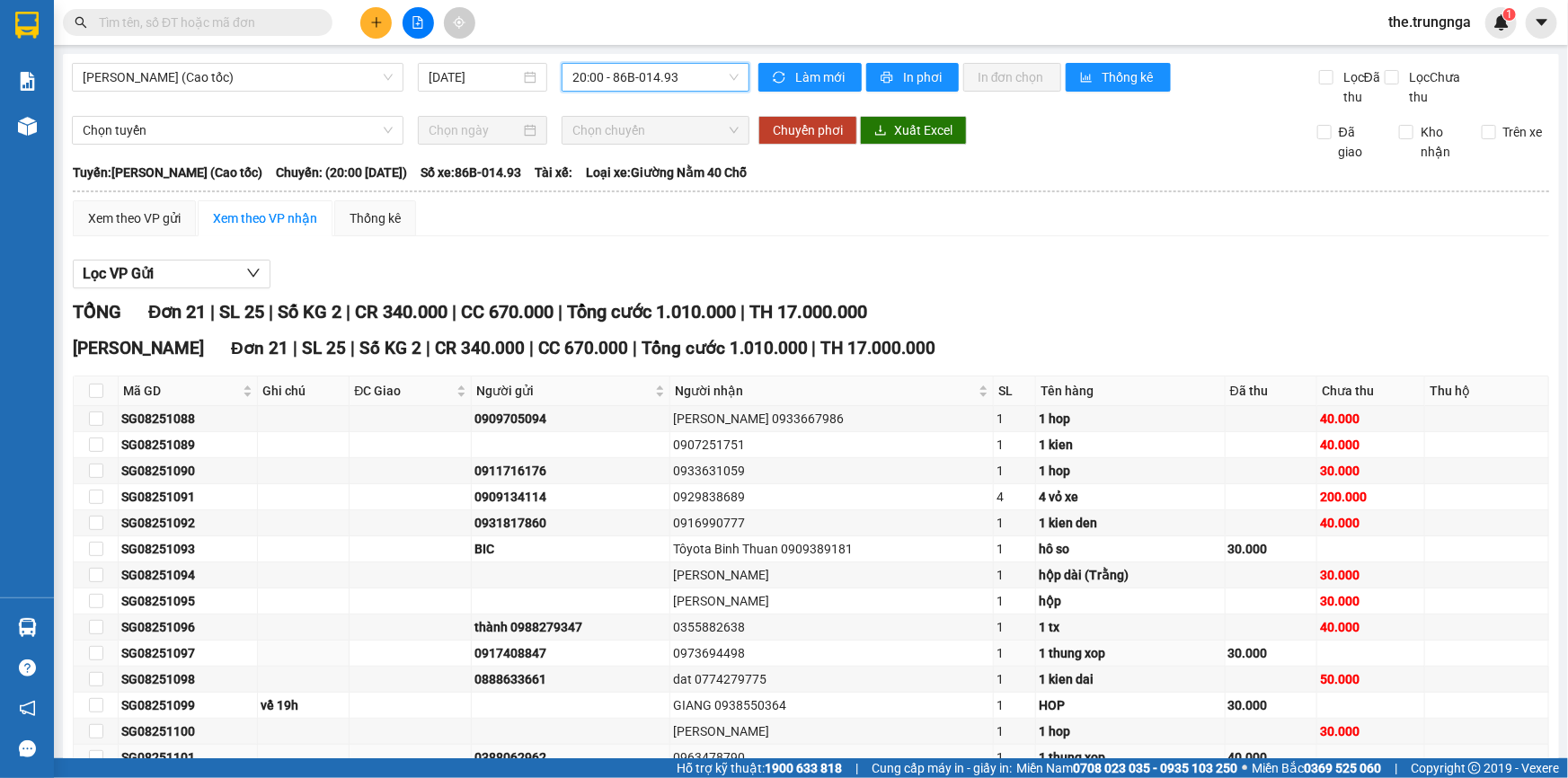
scroll to position [285, 0]
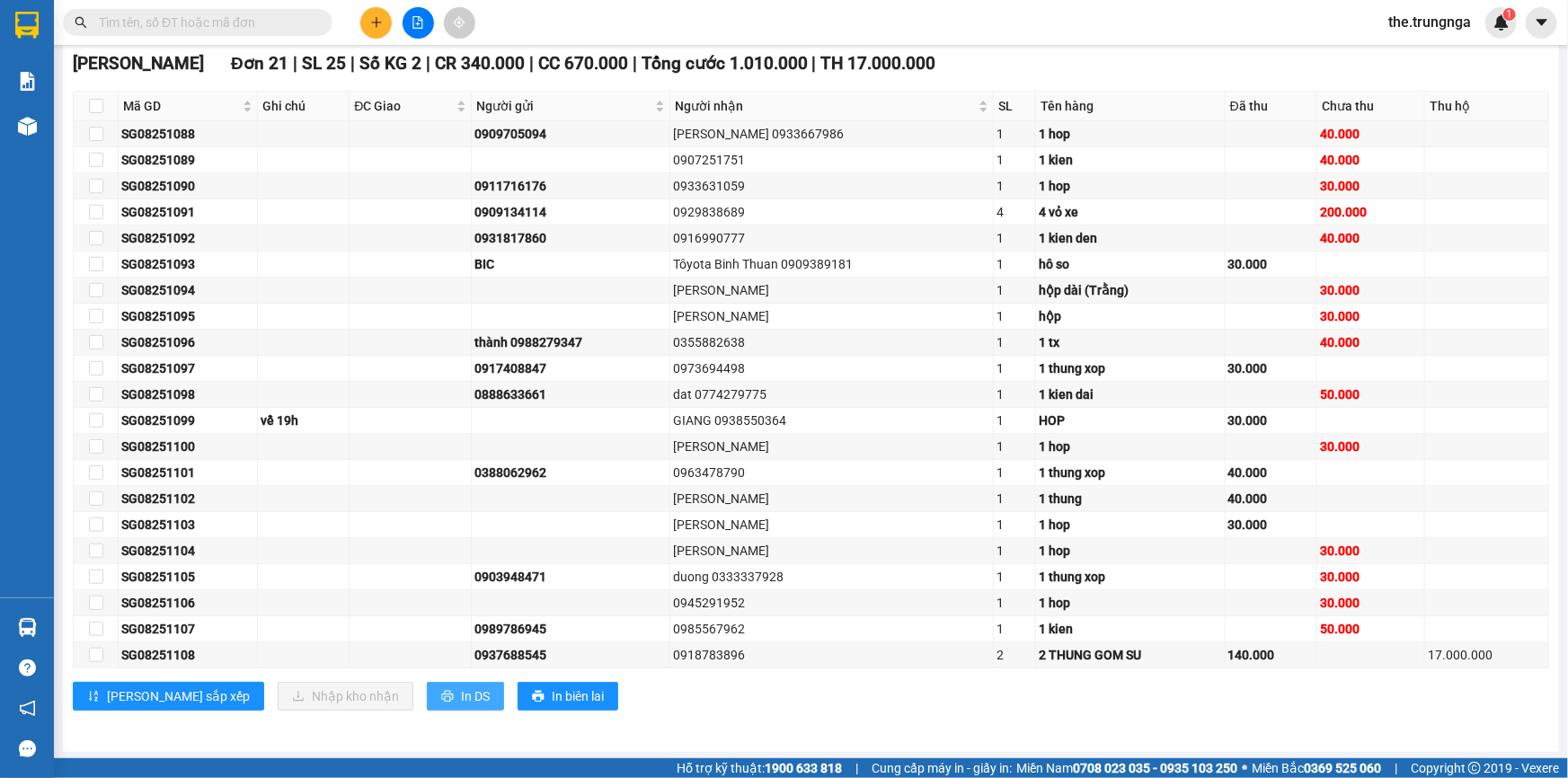
click at [426, 703] on button "In DS" at bounding box center [465, 696] width 77 height 29
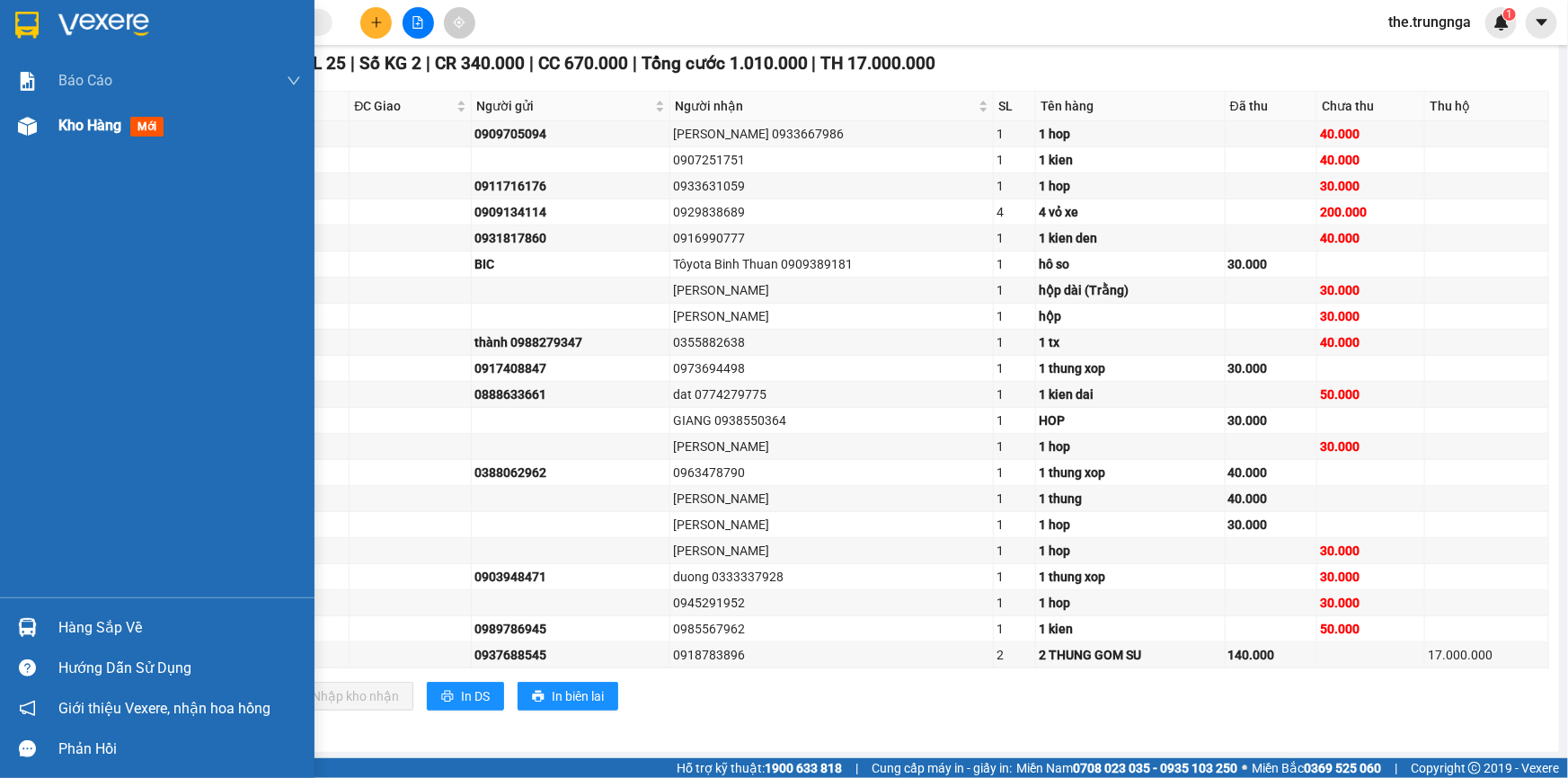
click at [97, 130] on span "Kho hàng" at bounding box center [89, 125] width 63 height 17
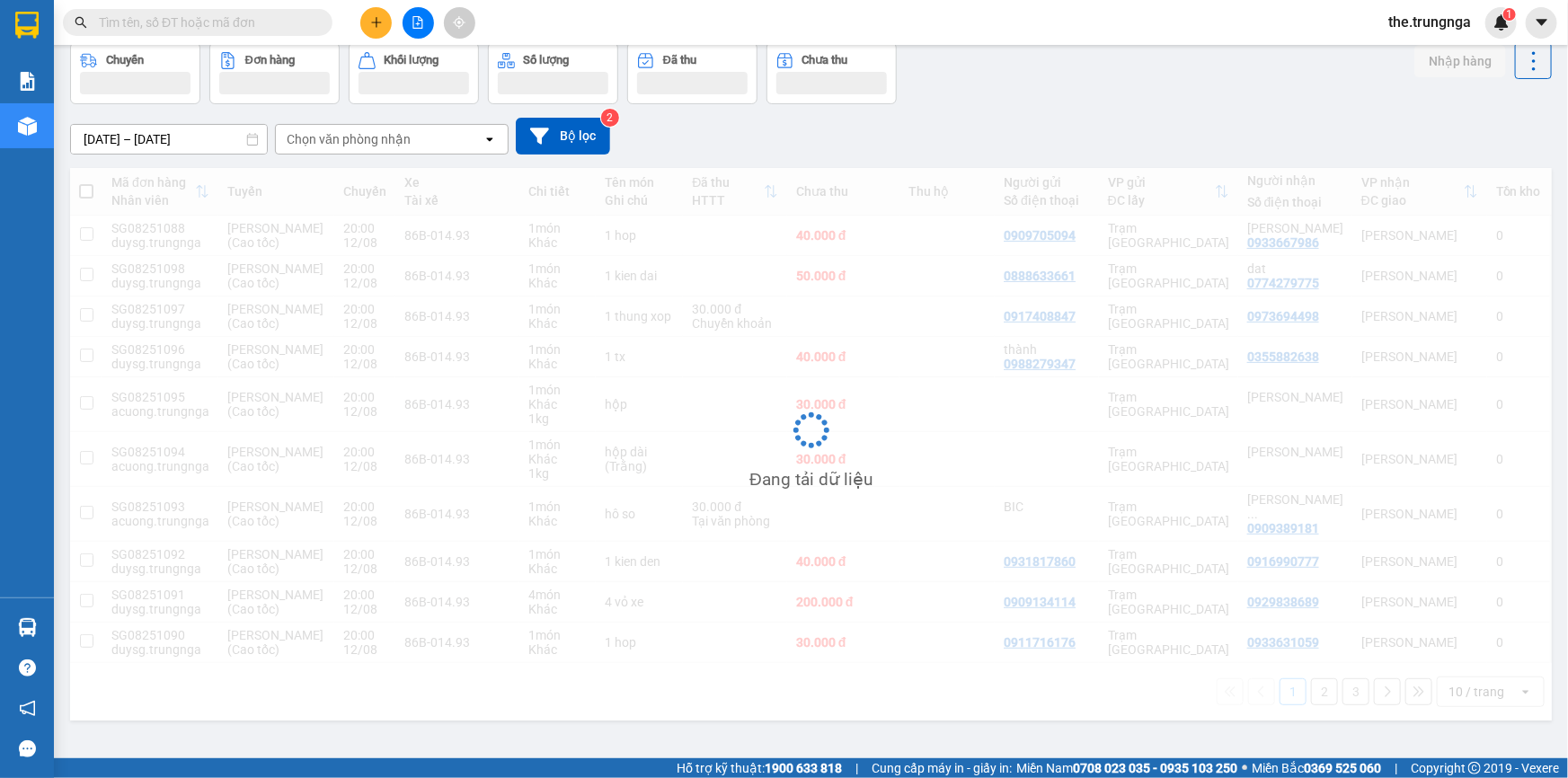
scroll to position [160, 0]
